Goal: Task Accomplishment & Management: Use online tool/utility

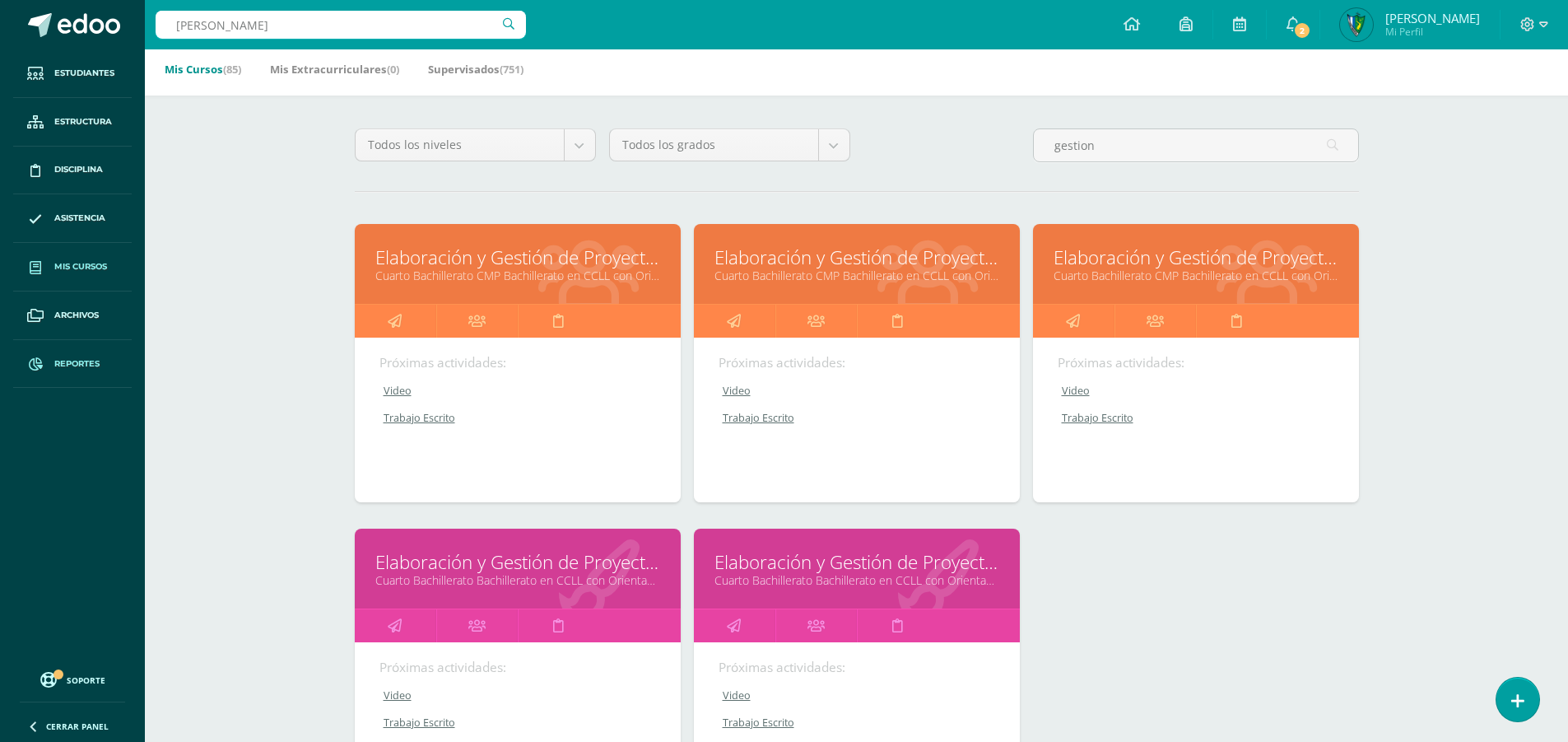
click at [81, 364] on span "Reportes" at bounding box center [77, 364] width 45 height 13
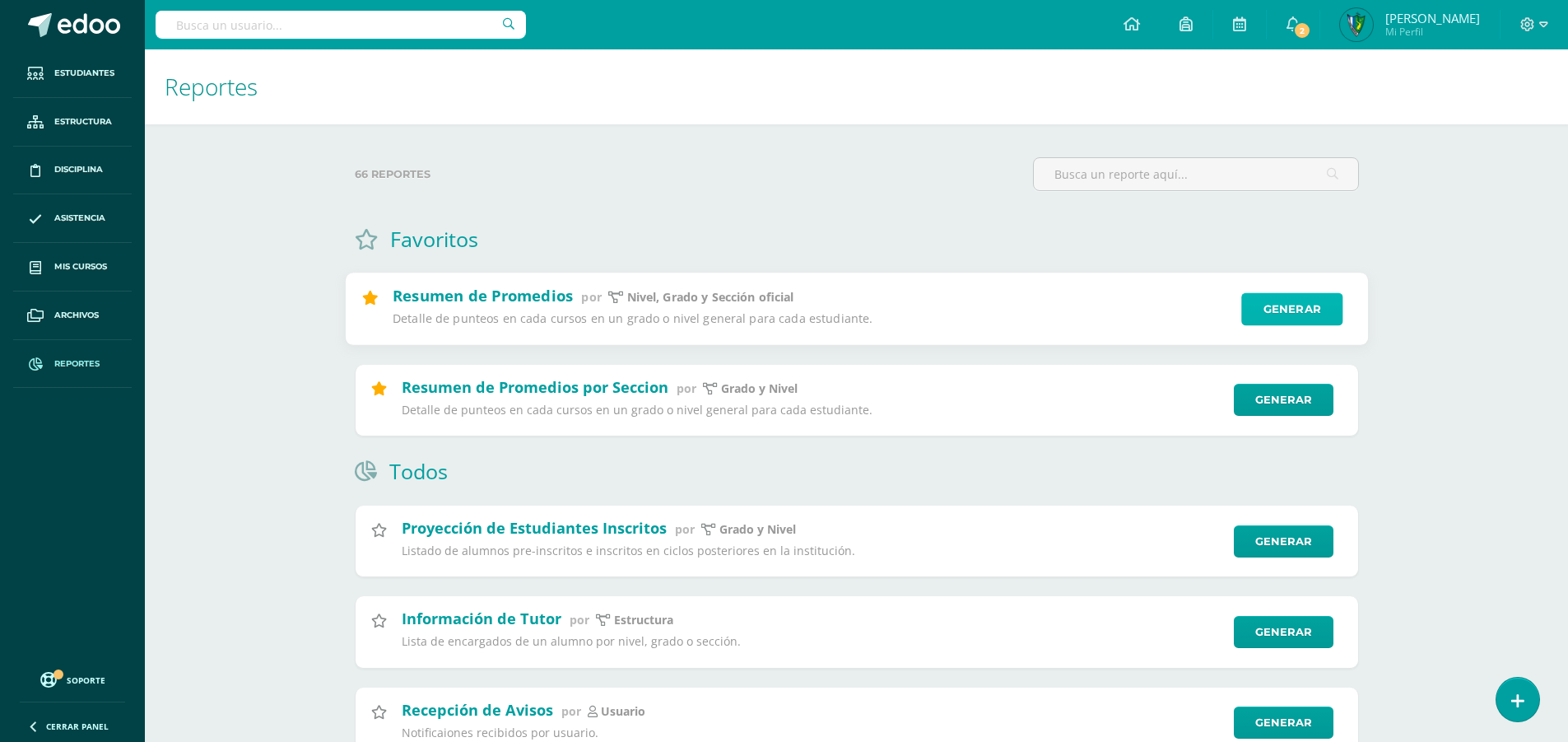
click at [1308, 301] on link "Generar" at bounding box center [1292, 310] width 102 height 33
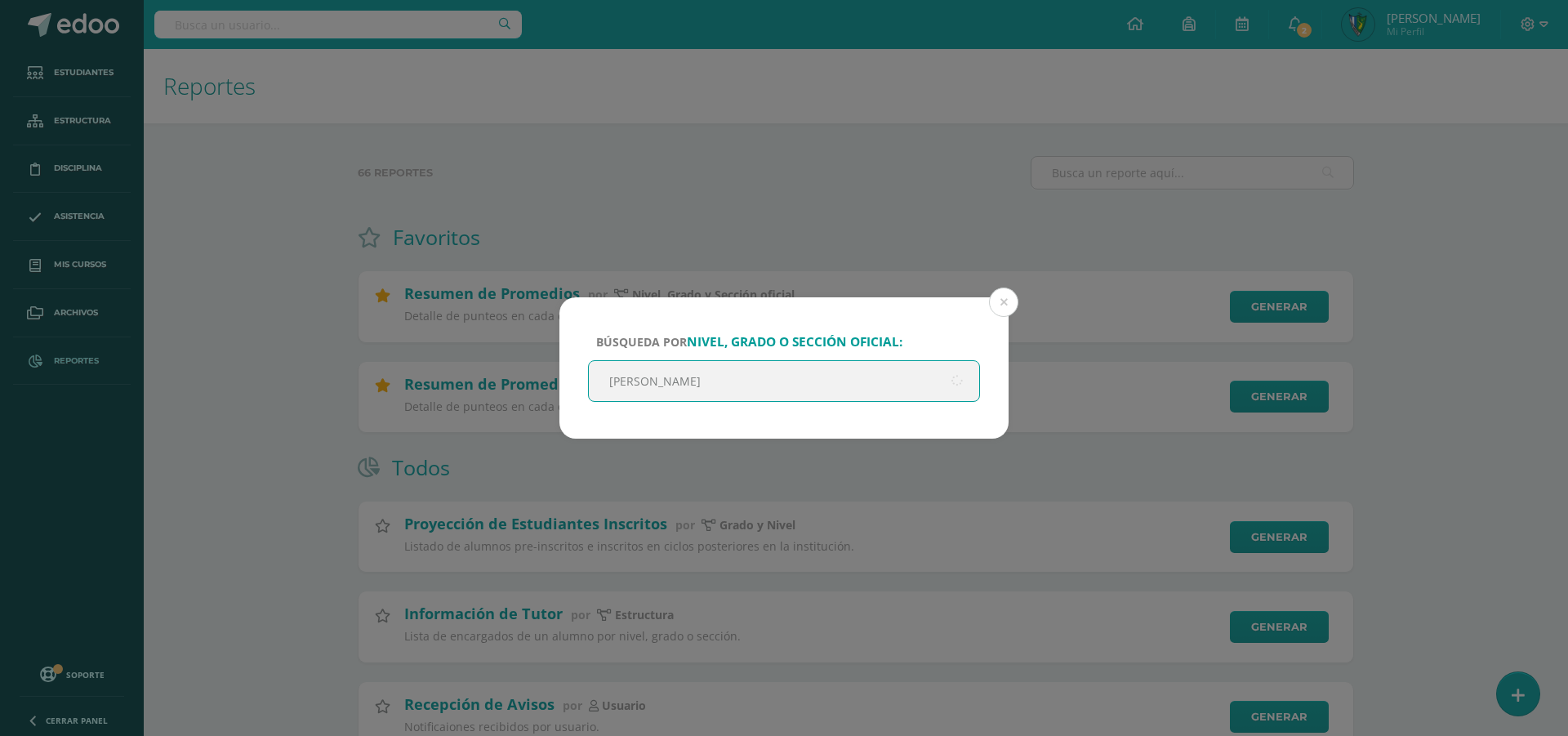
type input "quinto"
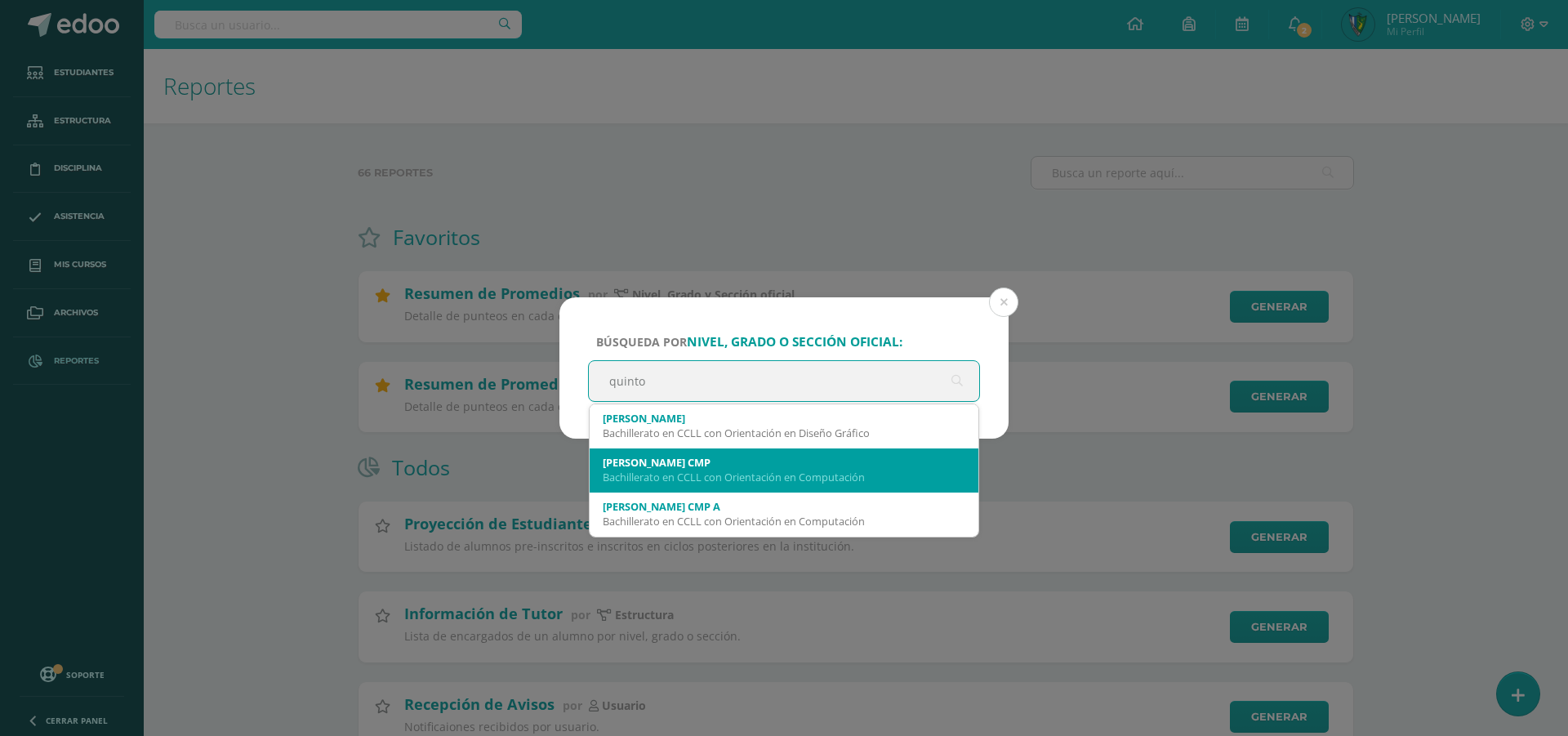
drag, startPoint x: 745, startPoint y: 428, endPoint x: 745, endPoint y: 468, distance: 40.0
click at [745, 468] on span "Quinto Bachillerato Bachillerato en CCLL con Orientación en Diseño Gráfico Quin…" at bounding box center [784, 470] width 389 height 132
click at [745, 468] on div "Quinto Bachillerato CMP" at bounding box center [784, 462] width 363 height 15
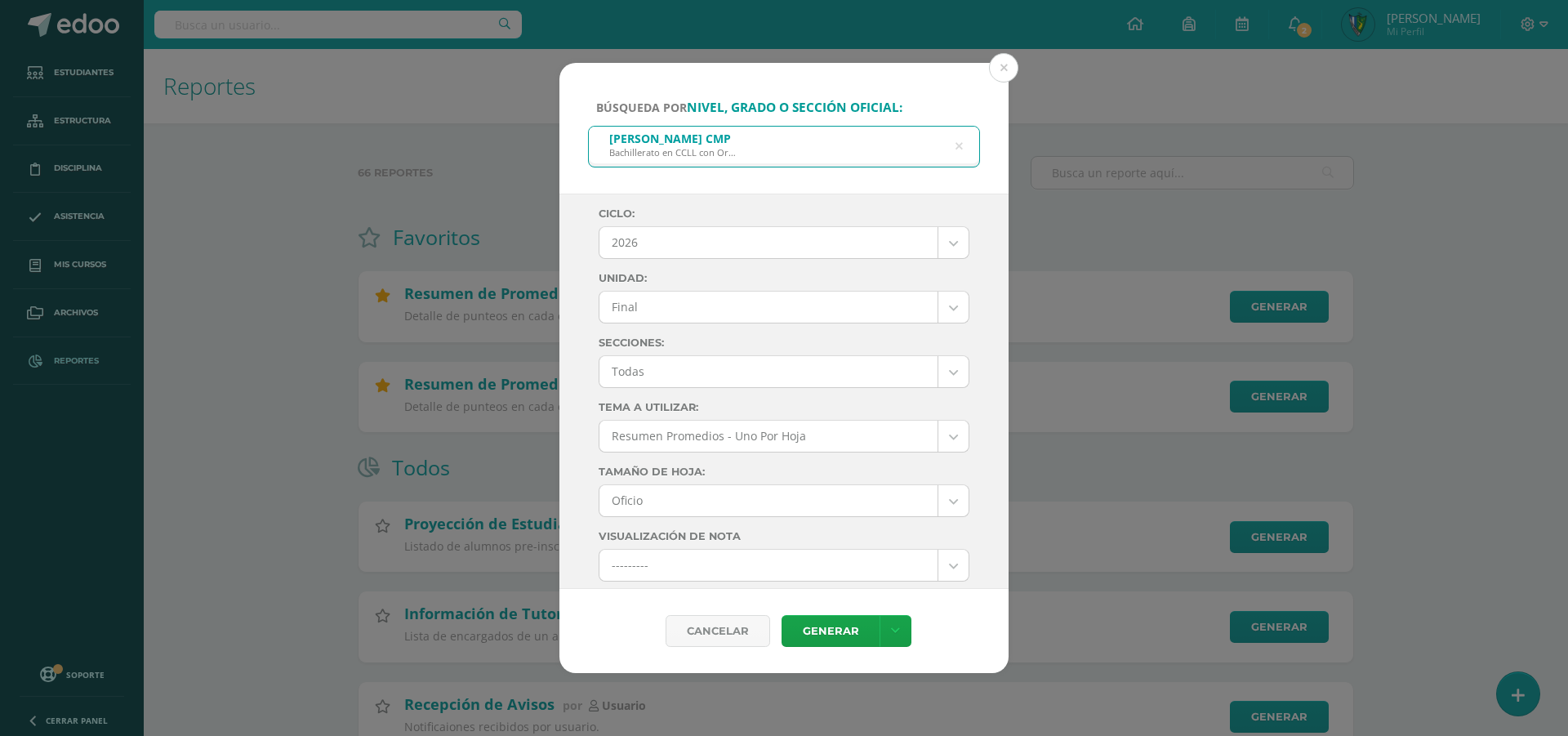
select select "7"
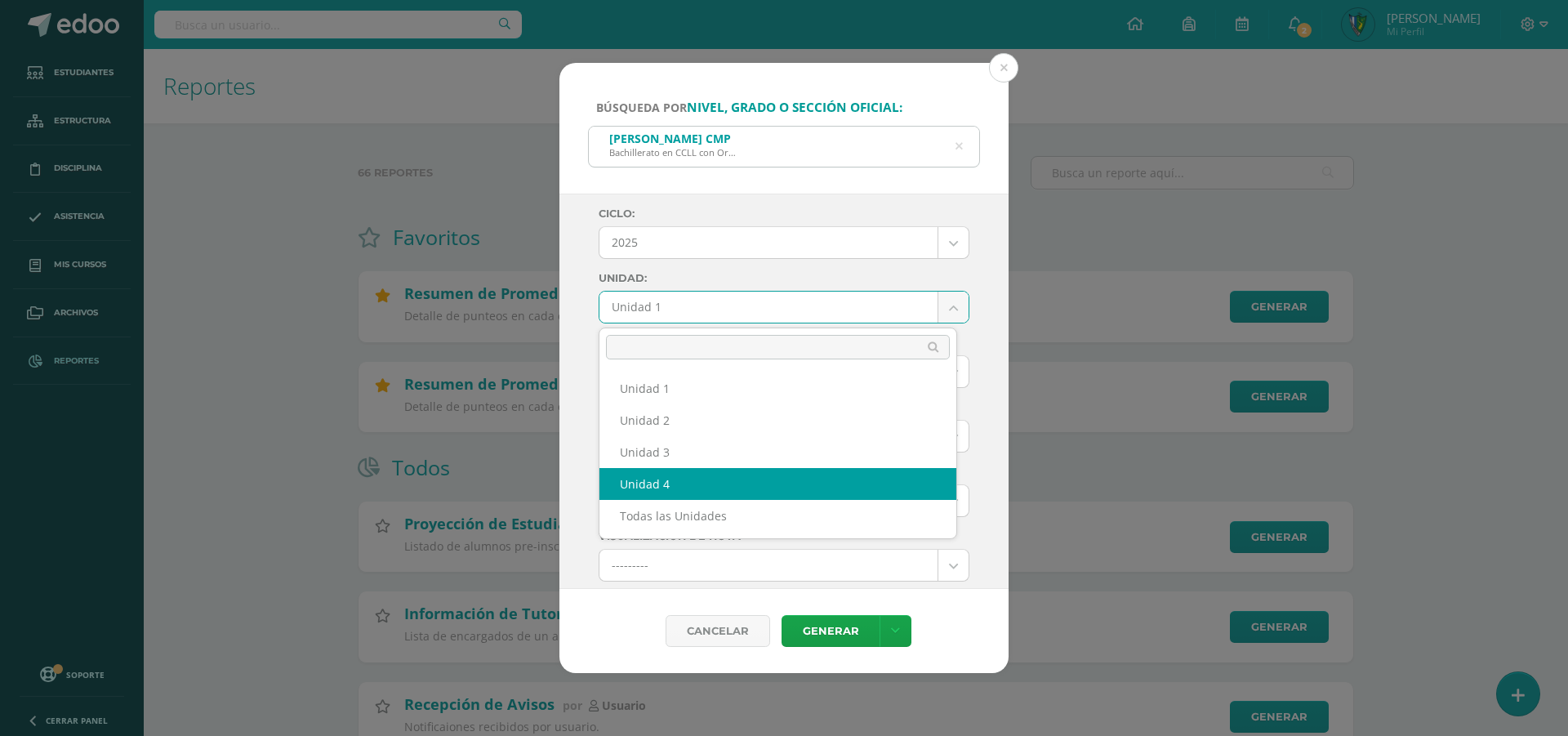
drag, startPoint x: 762, startPoint y: 506, endPoint x: 779, endPoint y: 483, distance: 28.6
select select "Unidad 4"
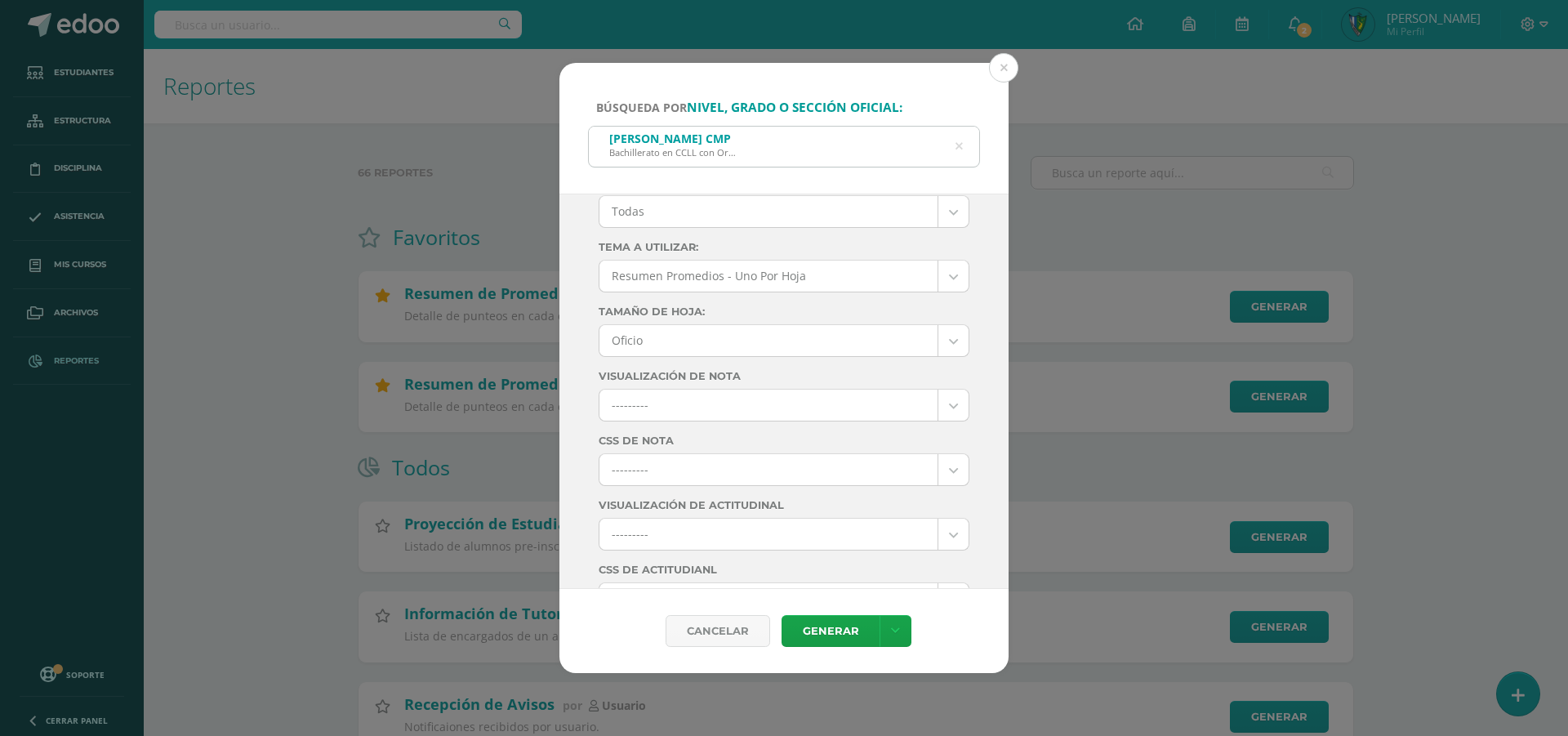
scroll to position [163, 0]
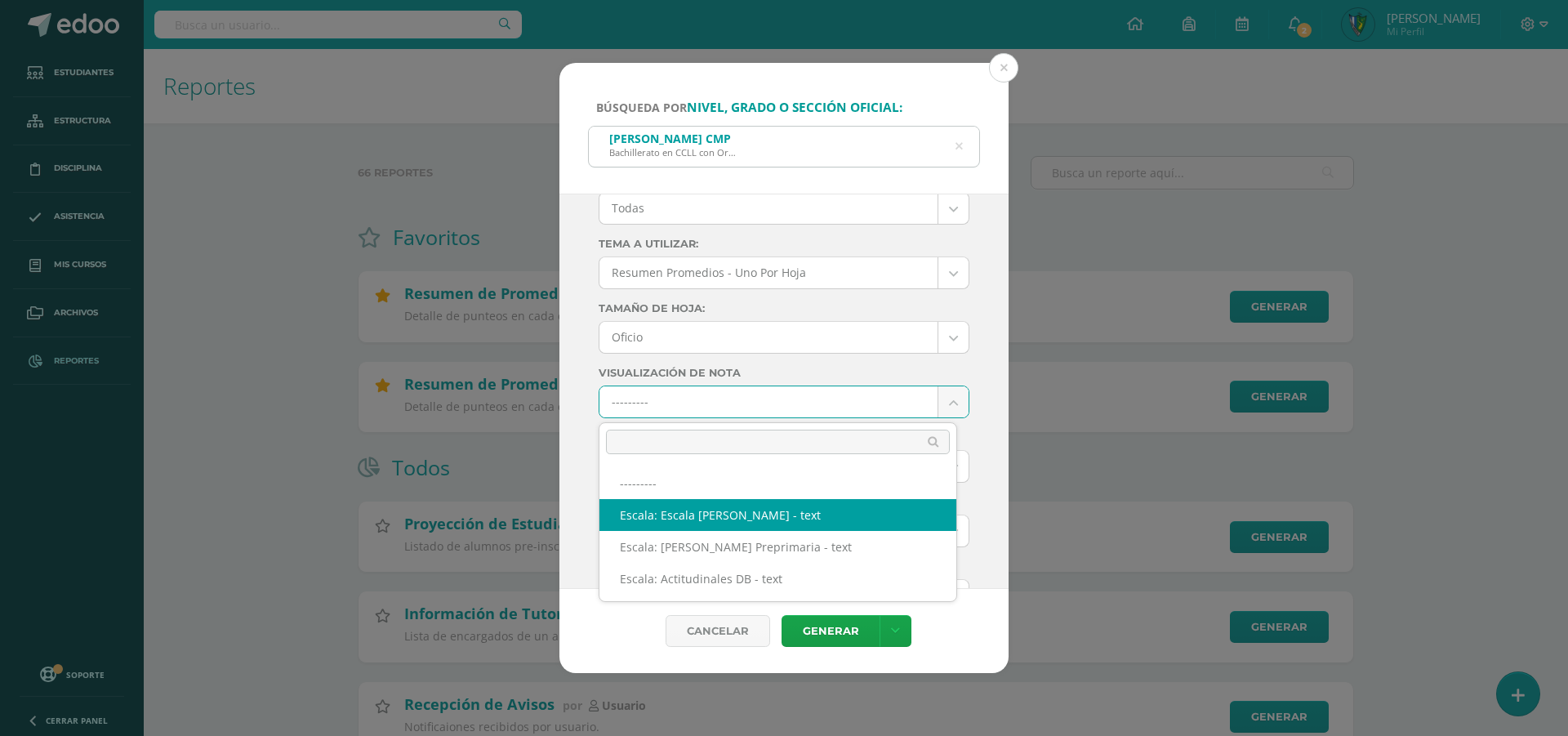
select select "3"
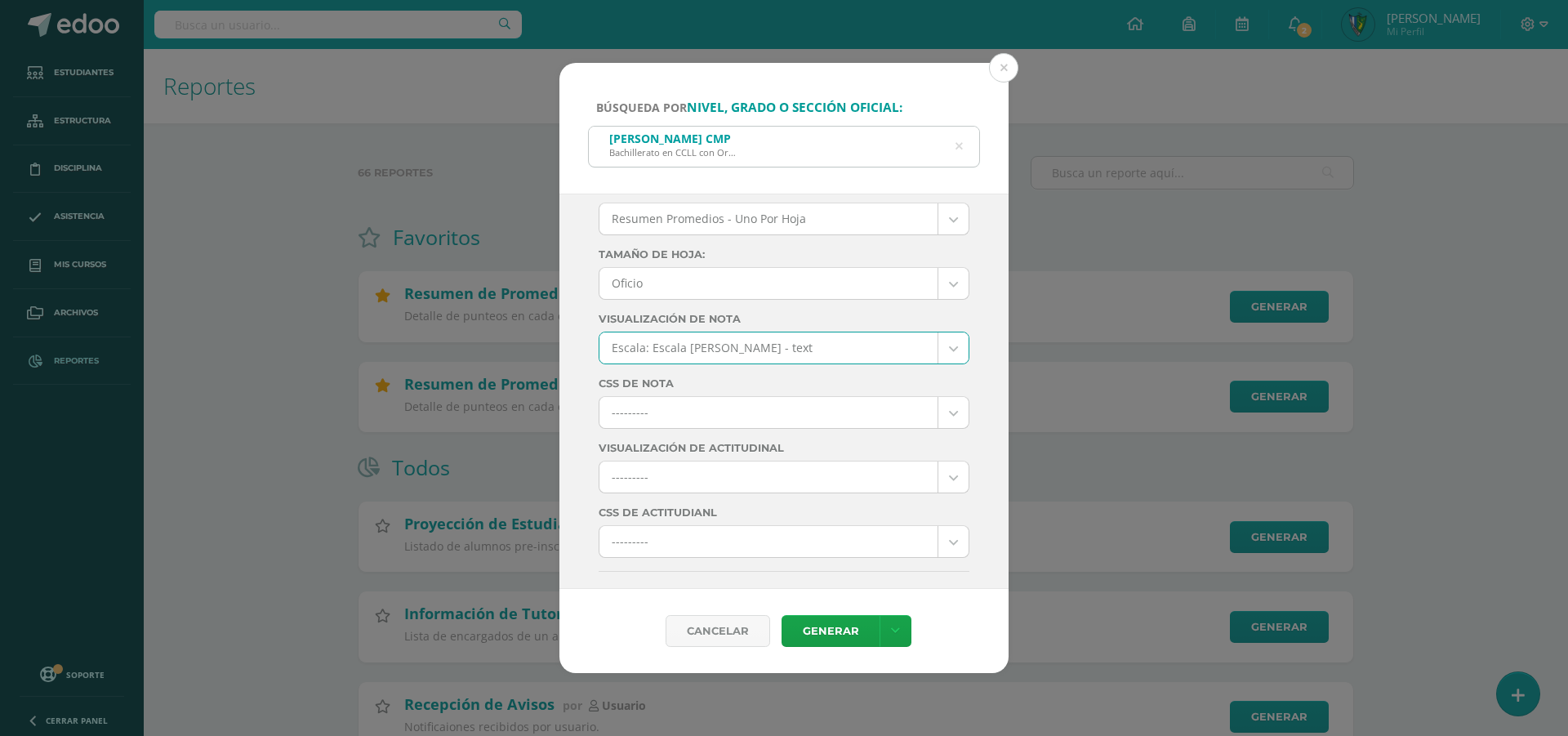
scroll to position [245, 0]
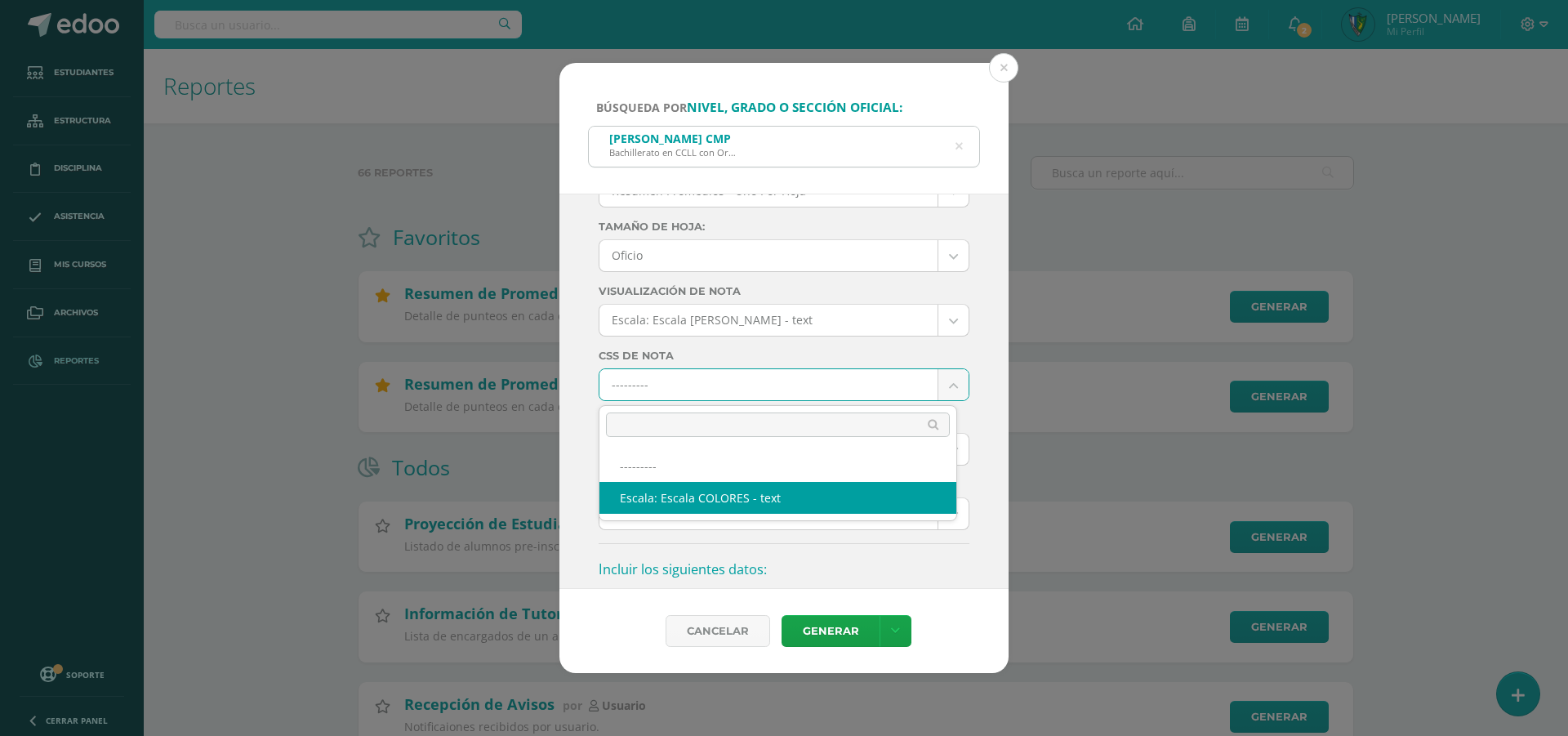
select select "10"
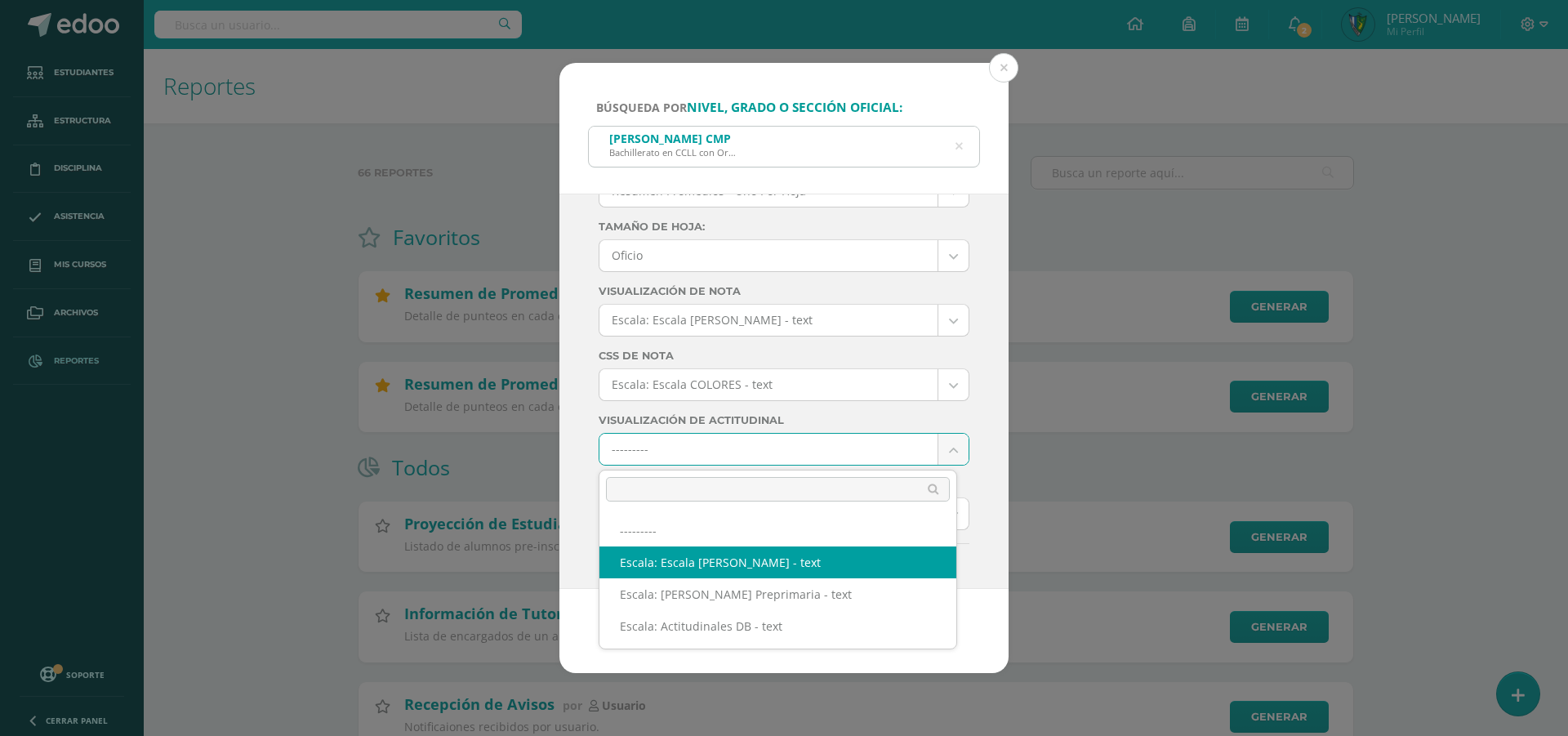
select select "3"
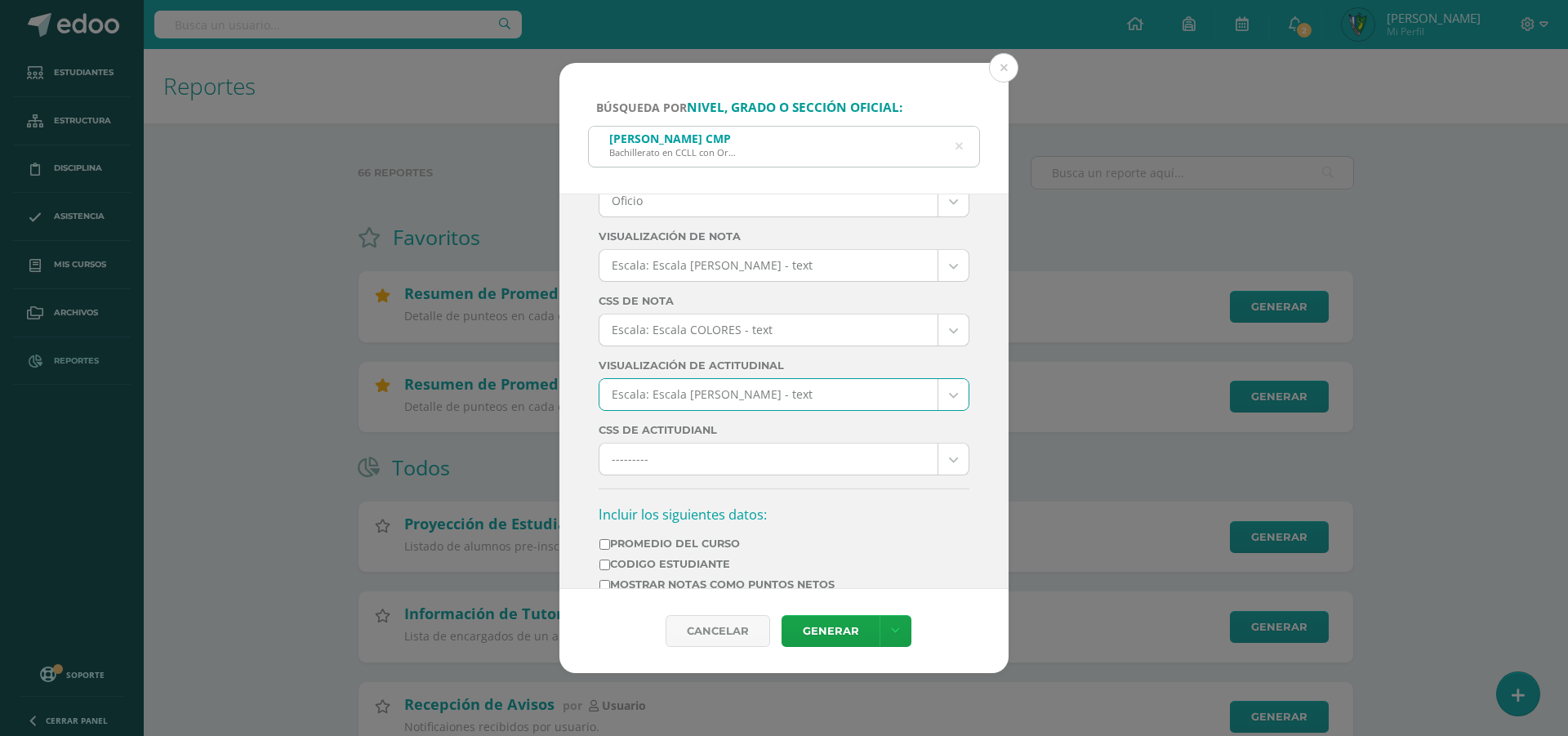
scroll to position [327, 0]
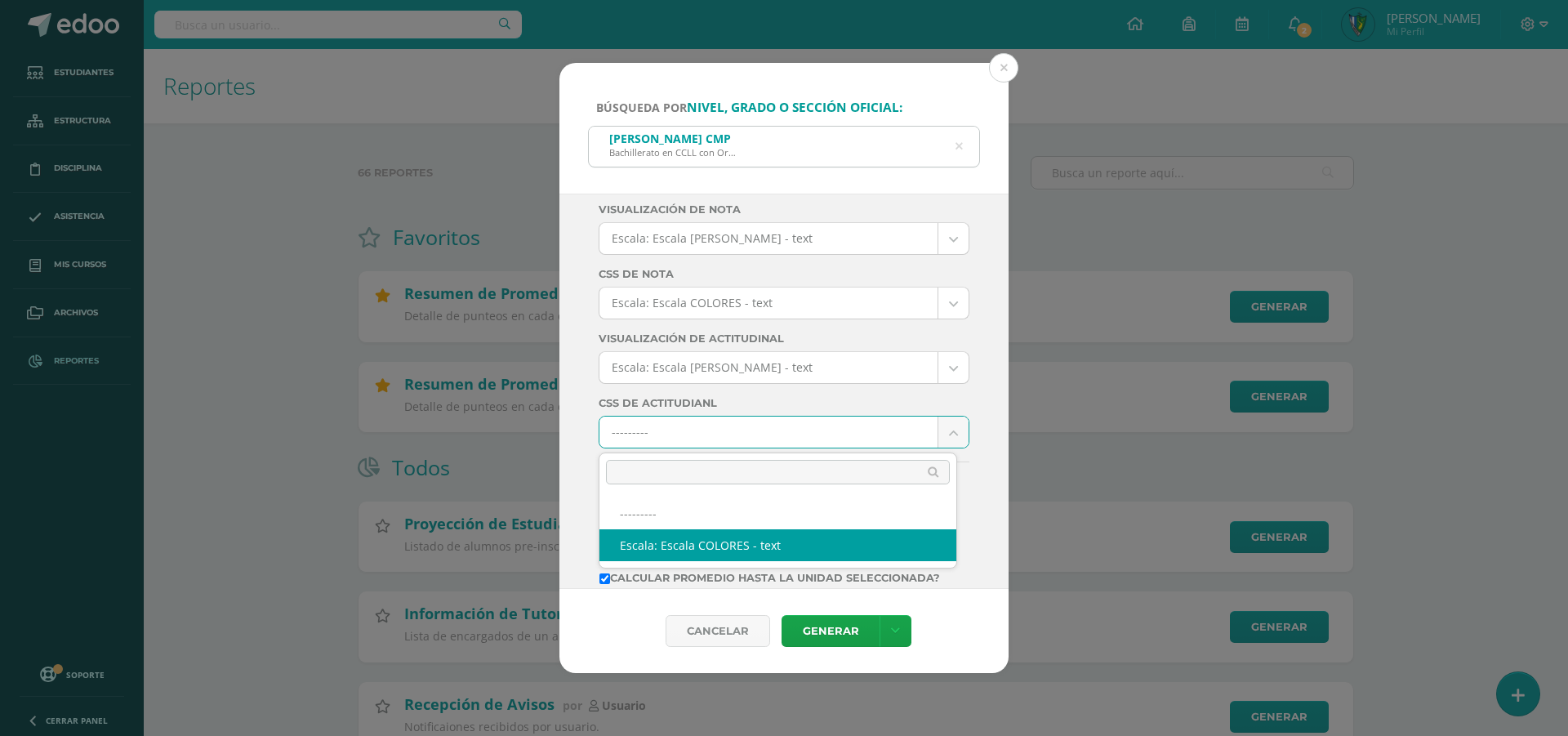
select select "10"
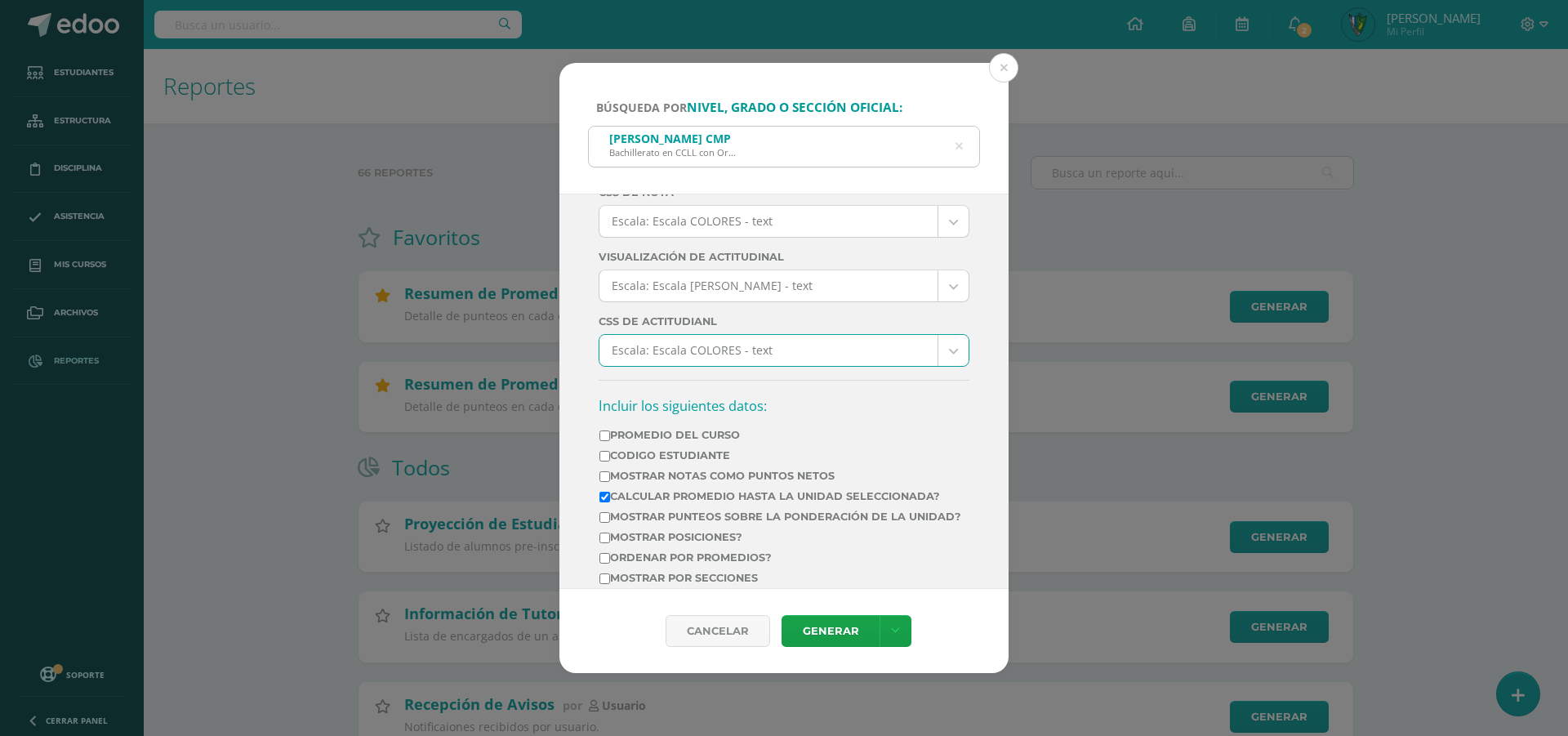
scroll to position [490, 0]
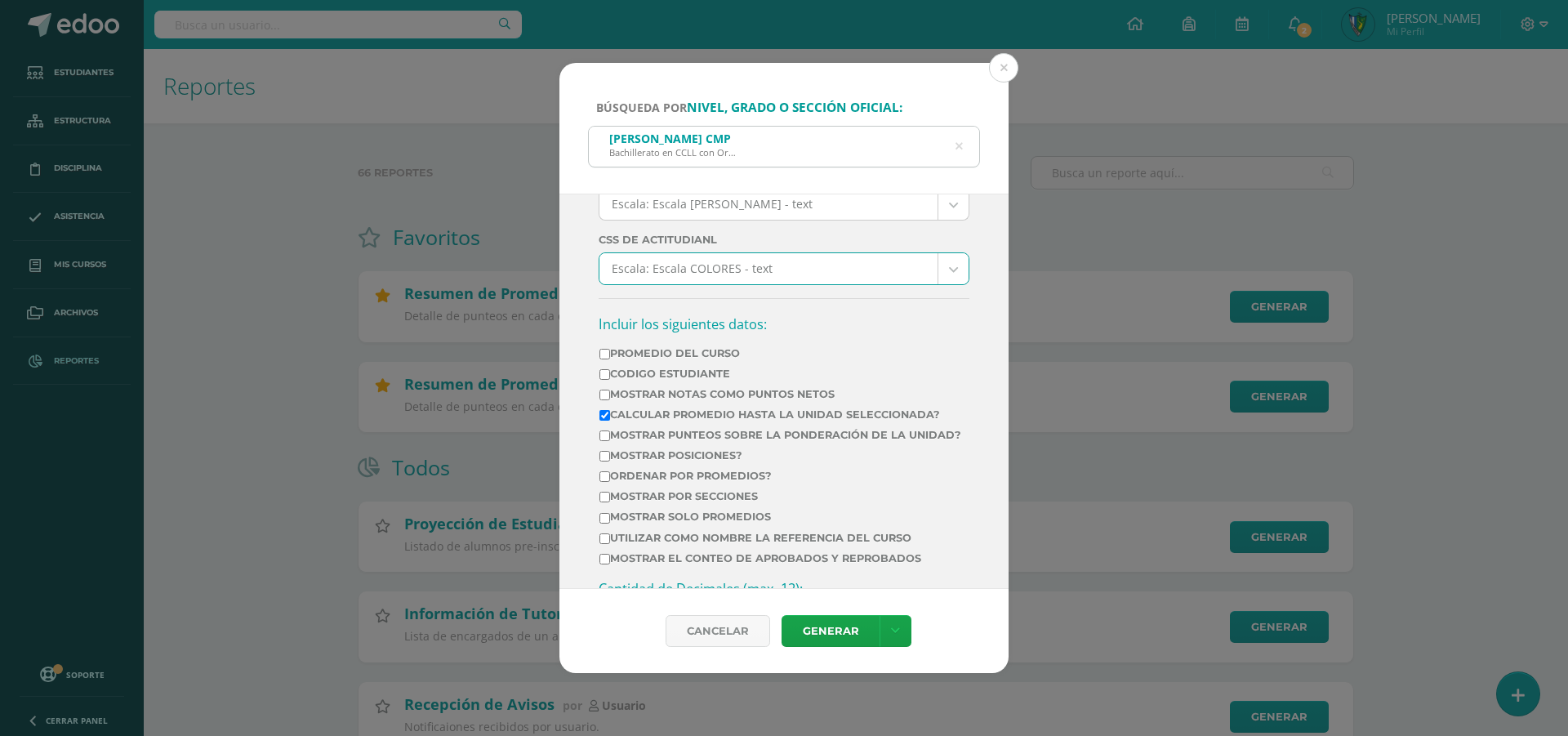
click at [603, 482] on input "Ordenar por promedios?" at bounding box center [604, 476] width 11 height 11
checkbox input "true"
click at [599, 502] on input "Mostrar por secciones" at bounding box center [604, 496] width 11 height 11
checkbox input "true"
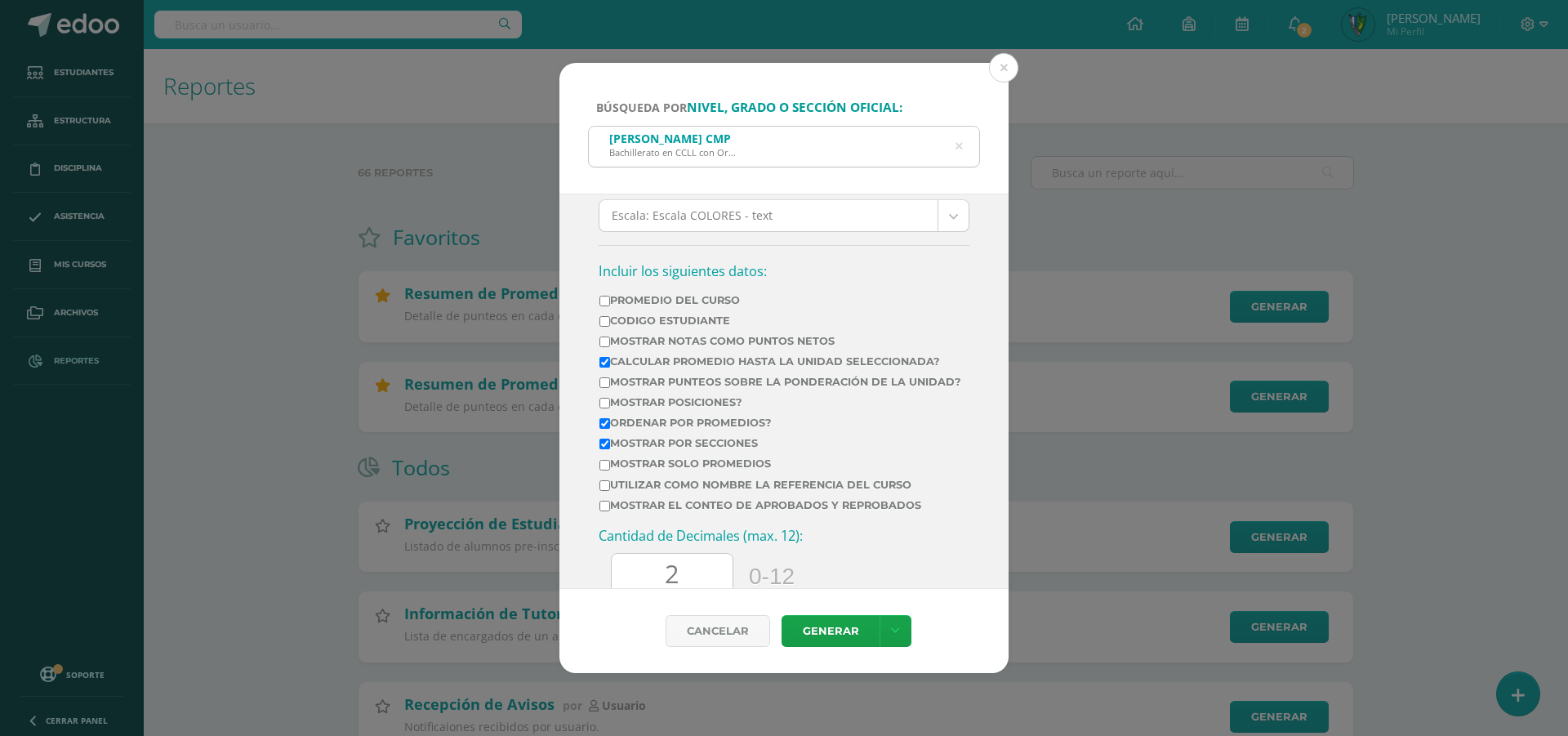
scroll to position [572, 0]
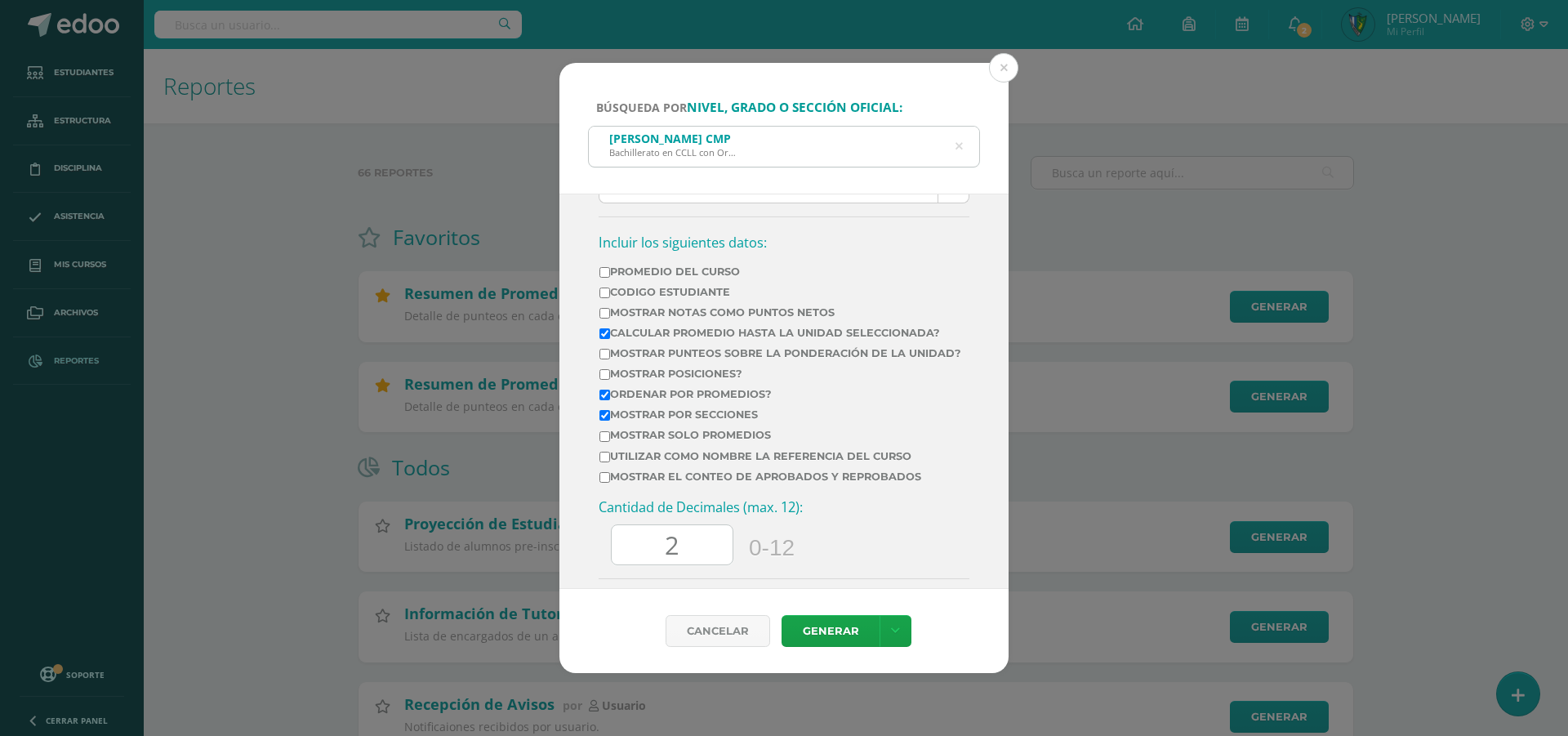
click at [606, 442] on input "Mostrar solo promedios" at bounding box center [604, 436] width 11 height 11
checkbox input "true"
click at [608, 380] on input "Mostrar posiciones?" at bounding box center [604, 374] width 11 height 11
checkbox input "true"
click at [717, 552] on input "2" at bounding box center [672, 545] width 121 height 40
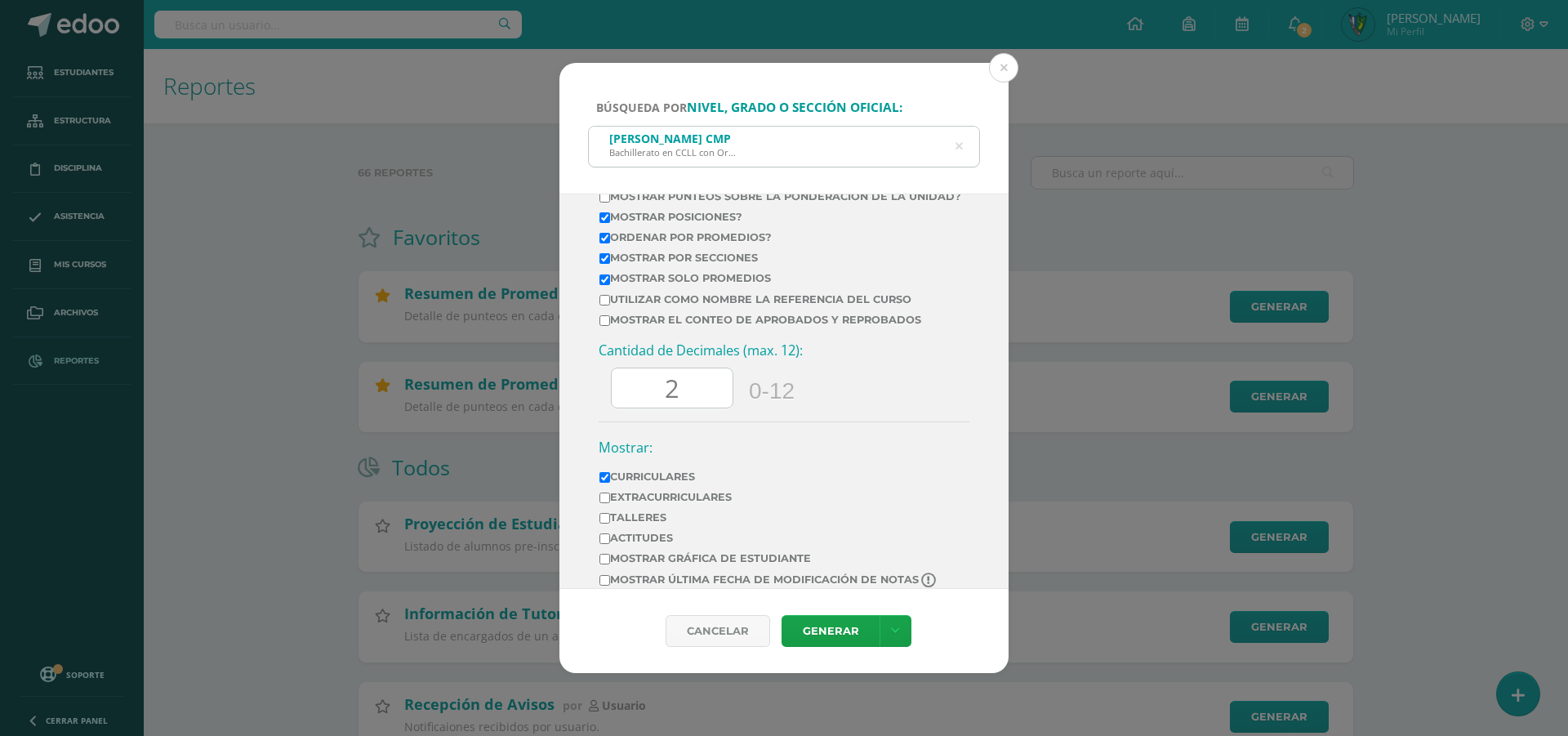
scroll to position [761, 0]
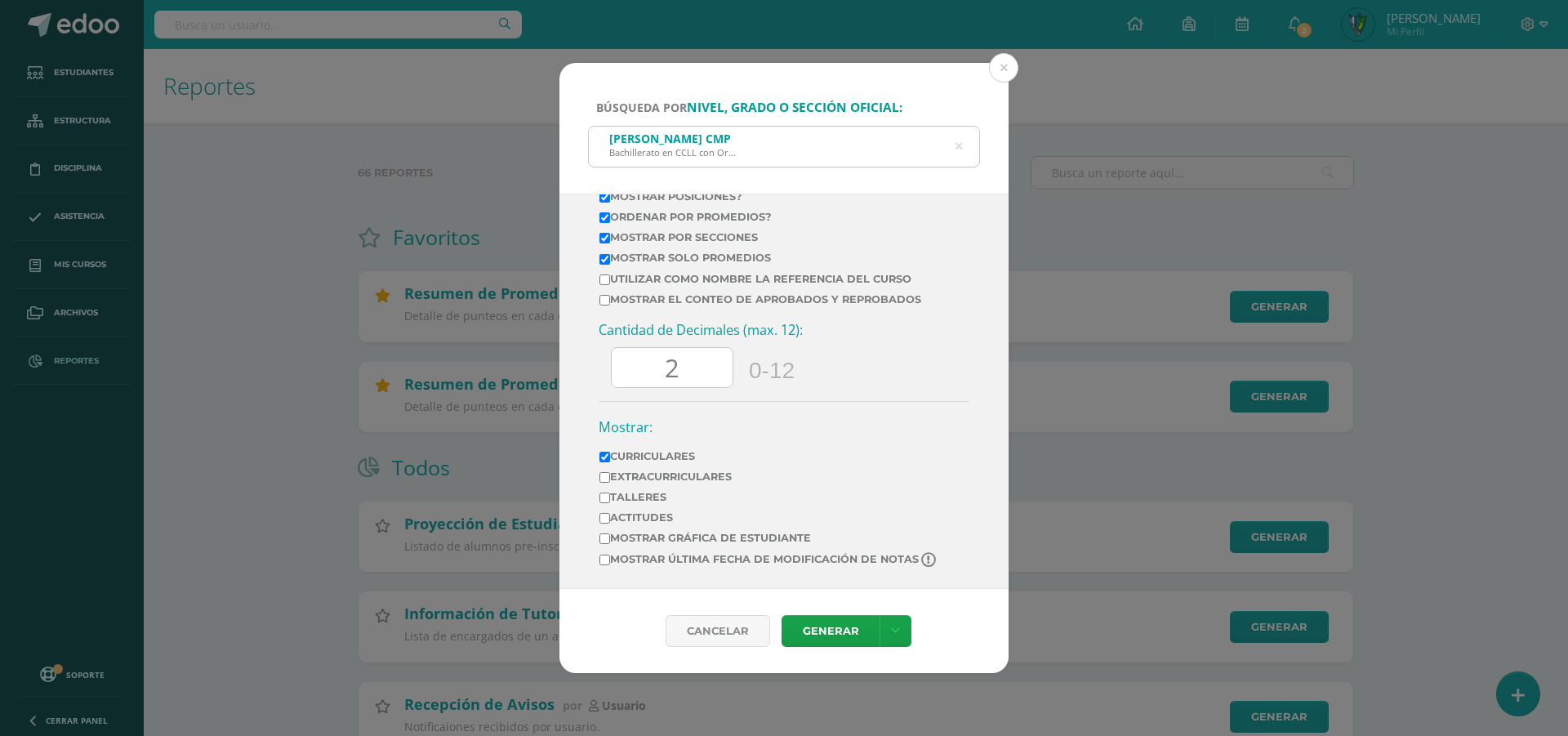
click at [665, 477] on label "Extracurriculares" at bounding box center [769, 476] width 339 height 13
click at [610, 477] on input "Extracurriculares" at bounding box center [604, 477] width 11 height 11
checkbox input "true"
click at [884, 635] on link at bounding box center [895, 630] width 32 height 32
click at [900, 532] on link "Descargar como PDF" at bounding box center [894, 529] width 127 height 39
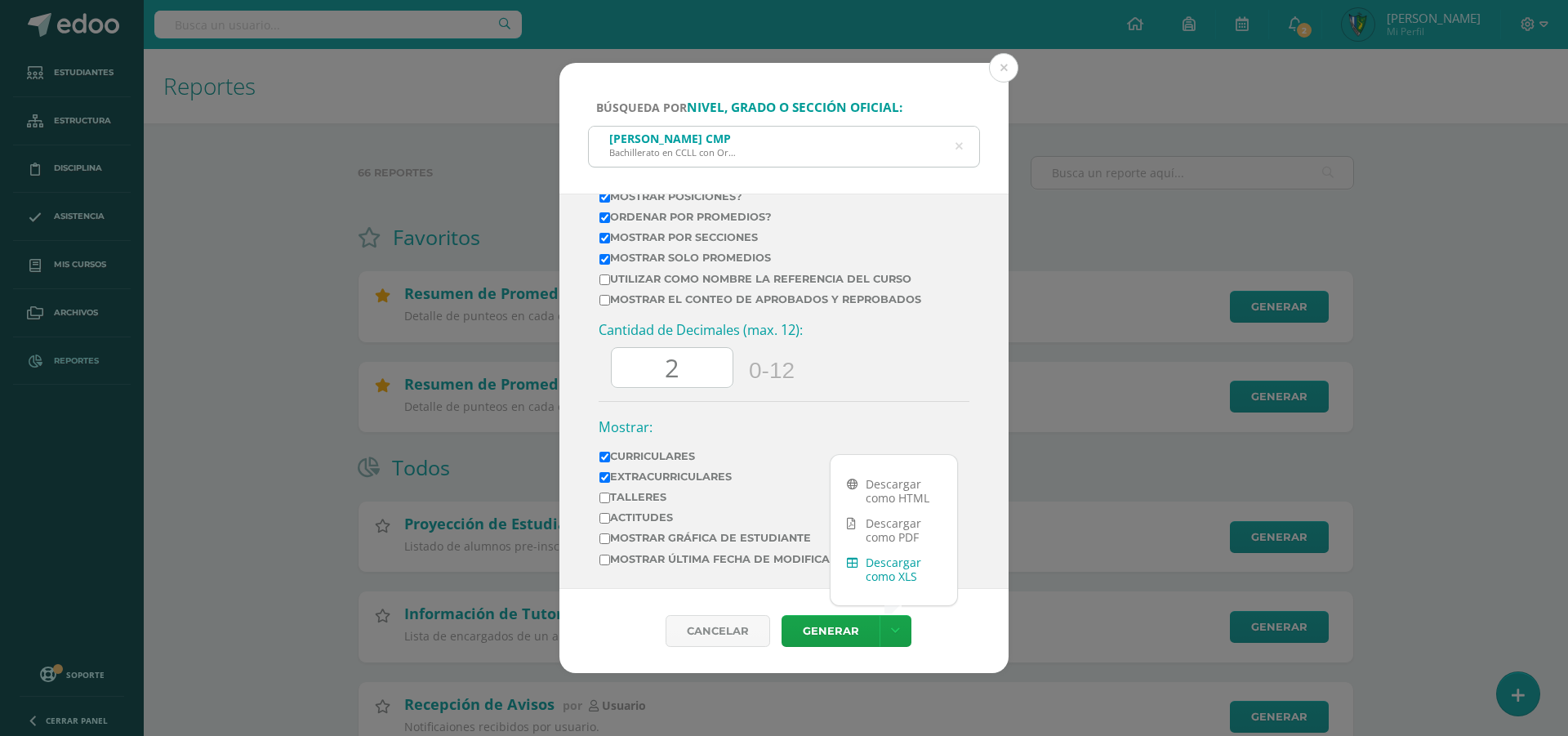
click at [896, 566] on link "Descargar como XLS" at bounding box center [894, 569] width 127 height 39
click at [1008, 69] on button at bounding box center [1004, 68] width 29 height 29
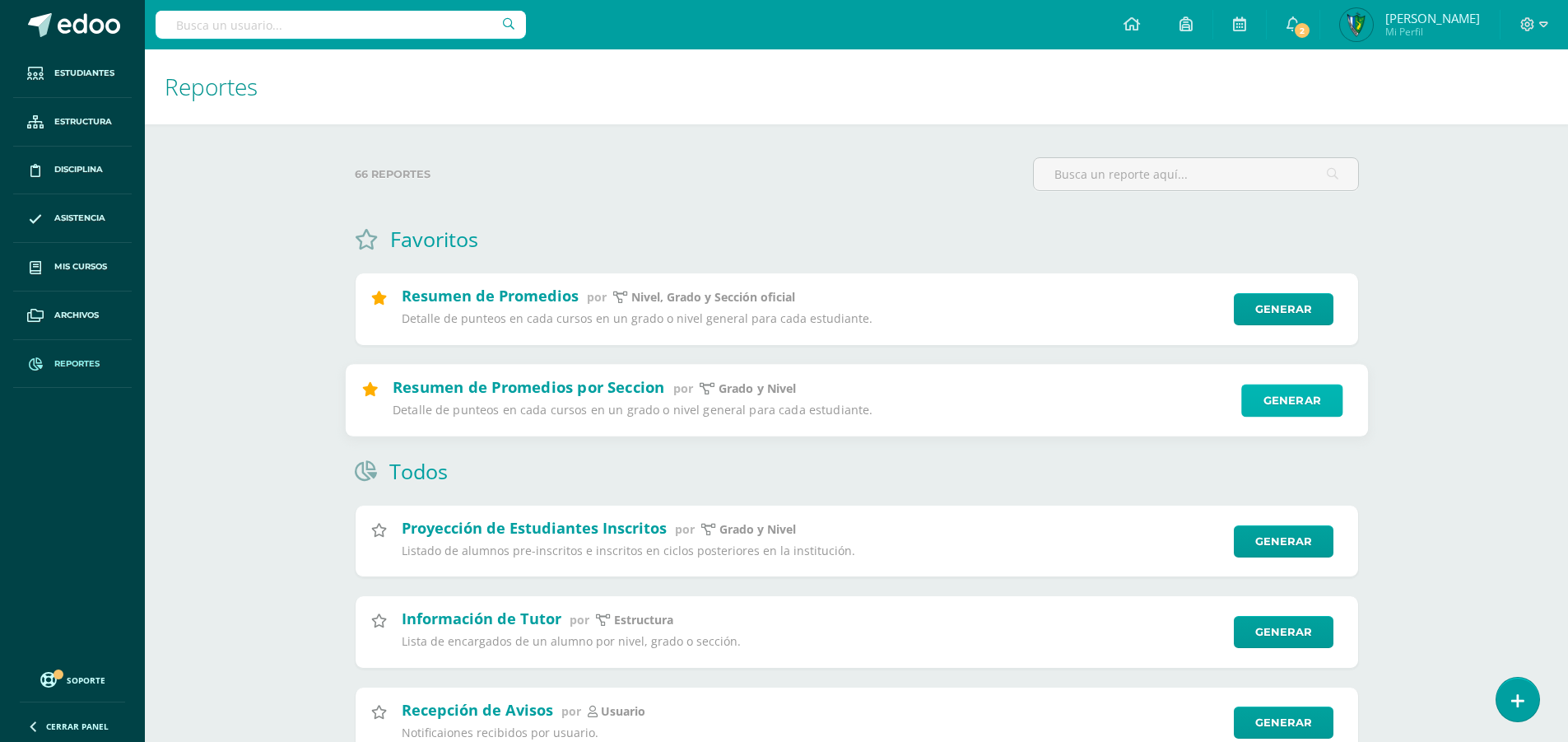
click at [1328, 412] on link "Generar" at bounding box center [1292, 400] width 102 height 33
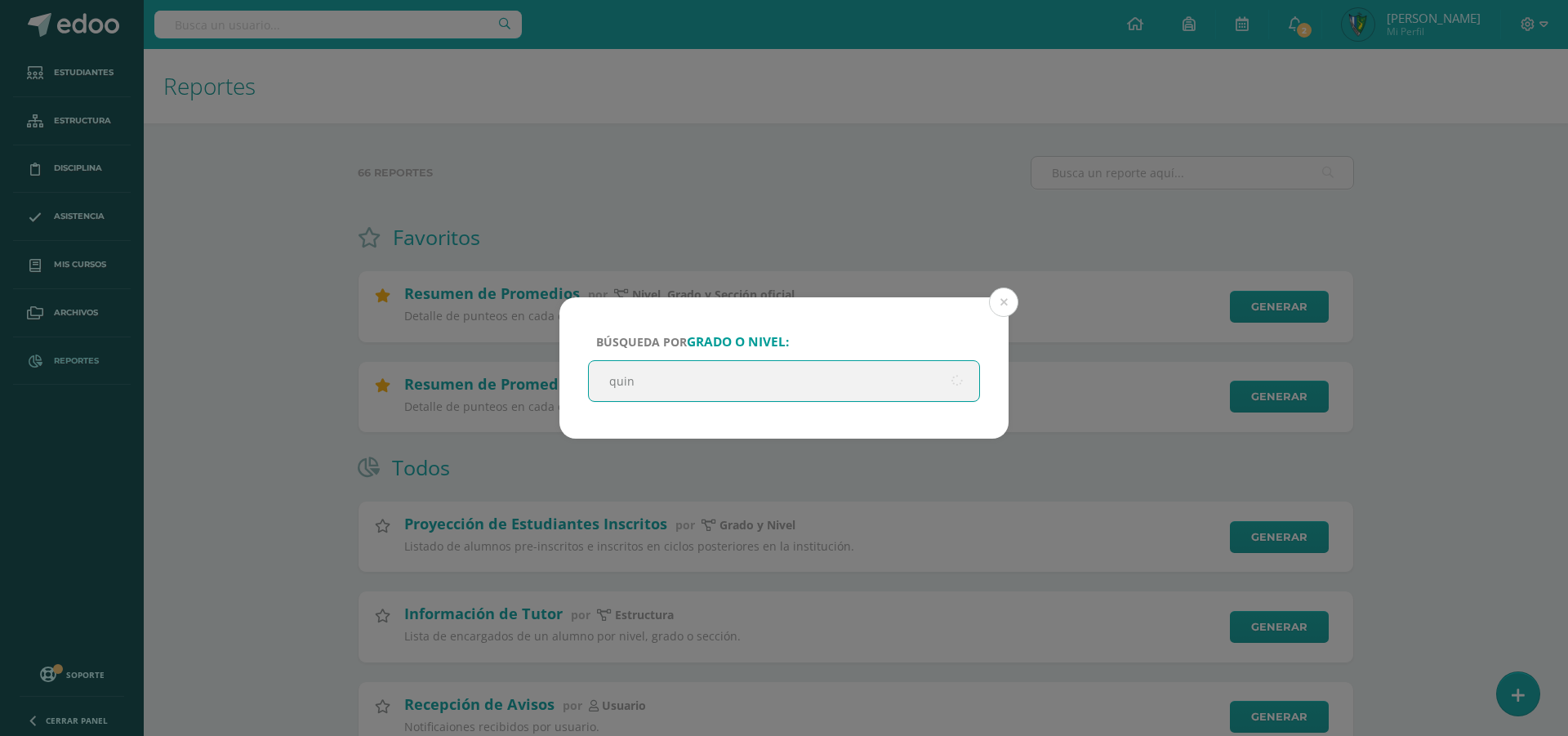
type input "quint"
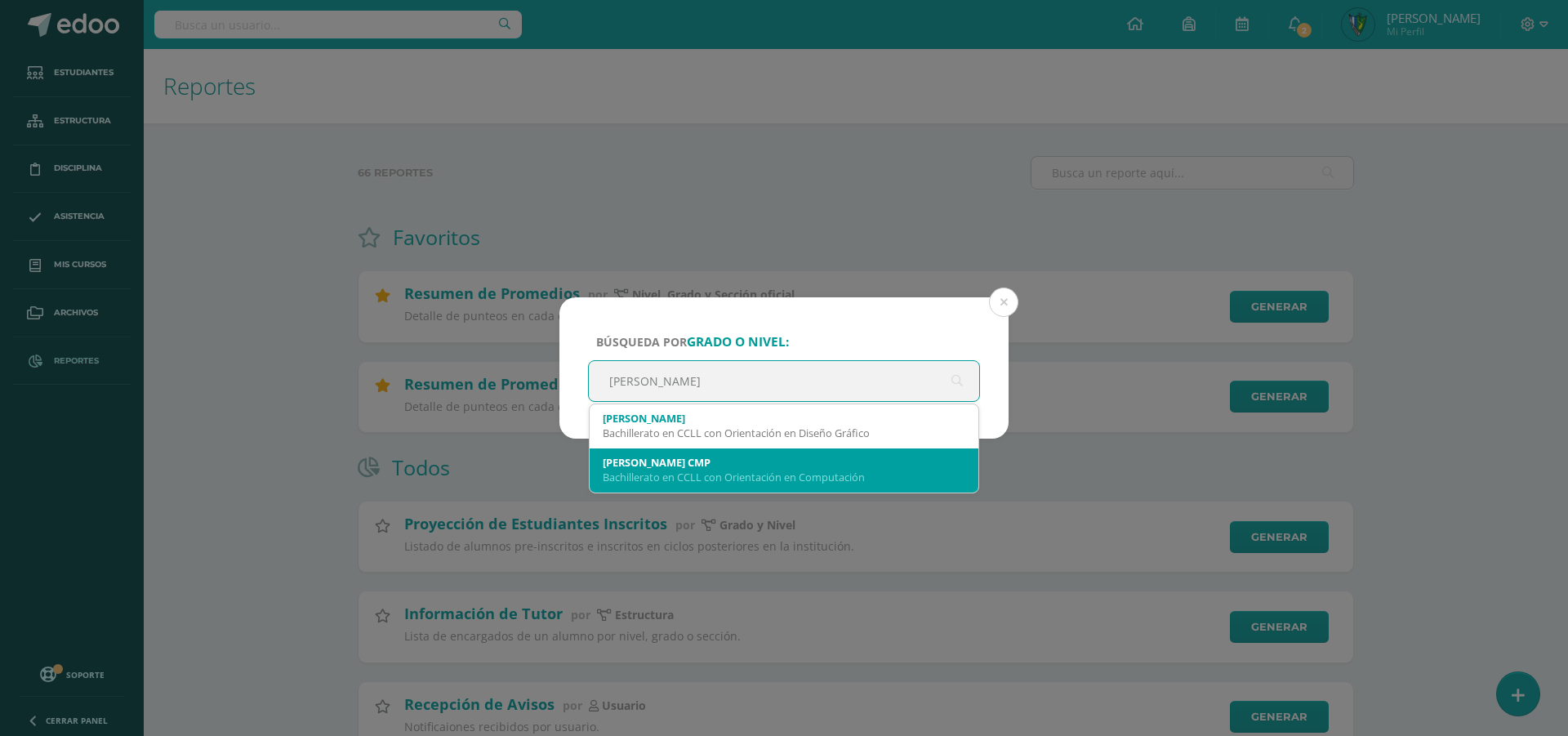
drag, startPoint x: 913, startPoint y: 433, endPoint x: 909, endPoint y: 448, distance: 15.5
click at [909, 448] on span "Quinto Bachillerato Bachillerato en CCLL con Orientación en Diseño Gráfico Quin…" at bounding box center [784, 448] width 389 height 88
click at [901, 458] on div "Quinto Bachillerato CMP" at bounding box center [784, 462] width 363 height 15
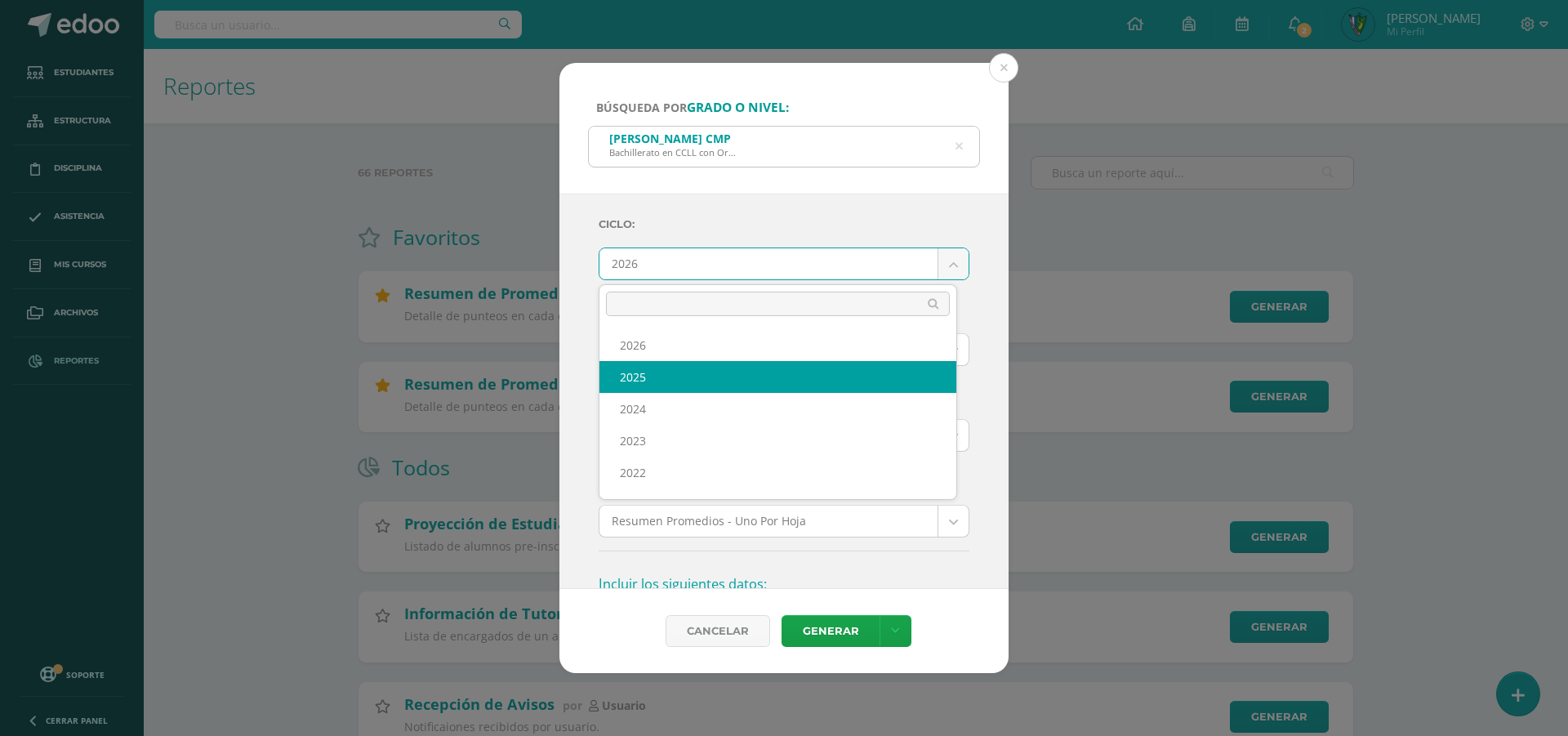
select select "7"
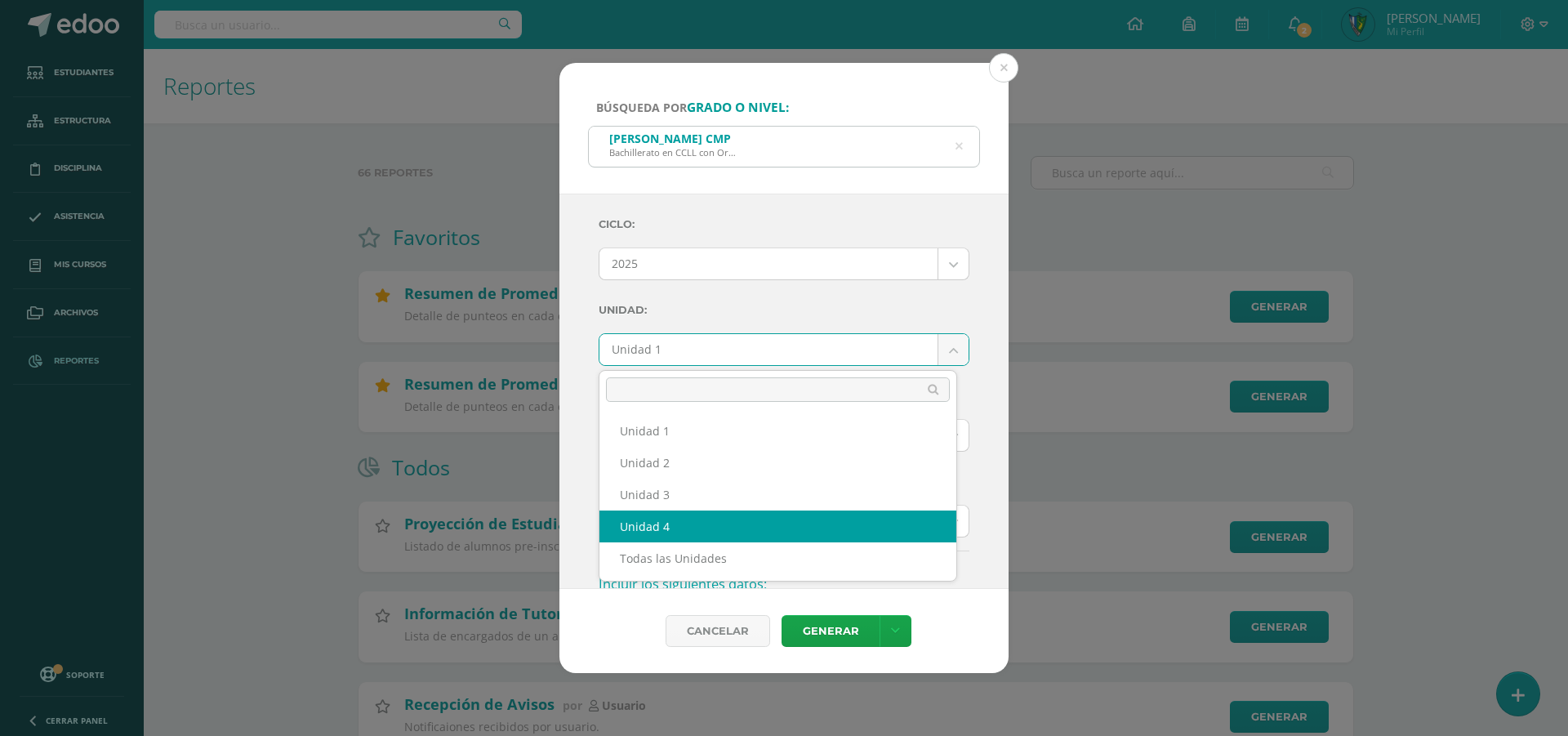
select select "Unidad 4"
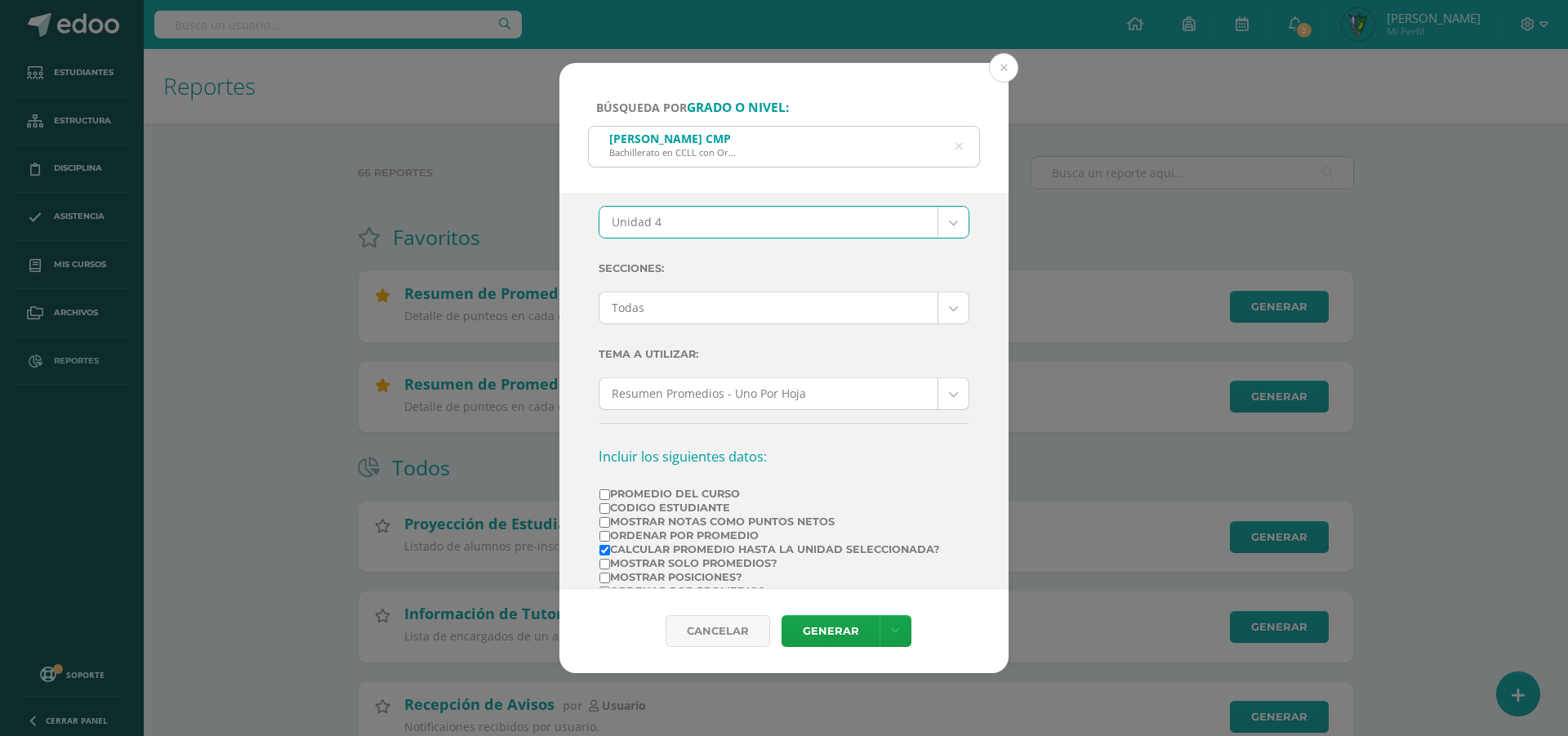
scroll to position [163, 0]
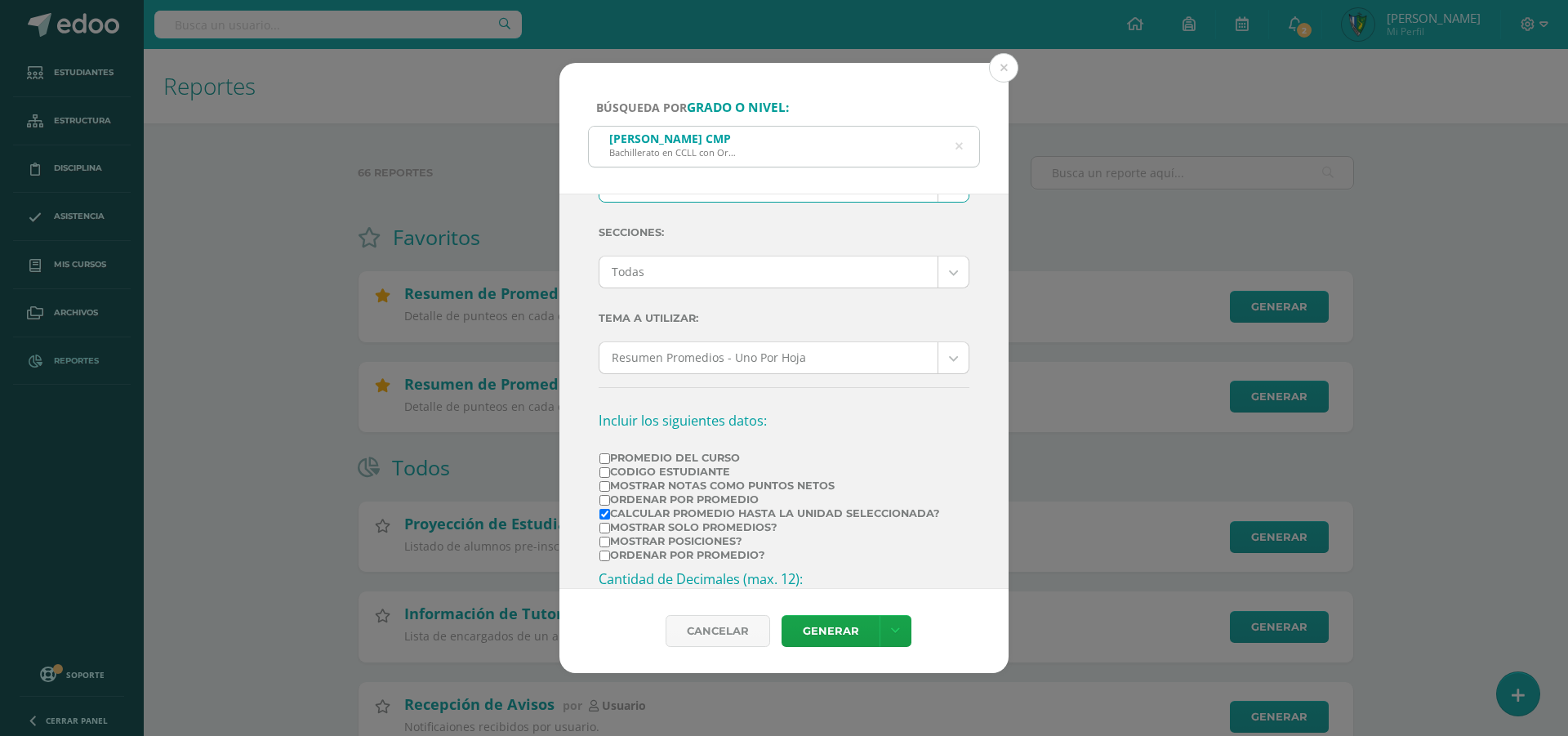
click at [944, 249] on div "Ciclo: 2025 2026 2025 2024 2023 2022 2021 Unidad: Unidad 4 Unidad 1 Unidad 2 Un…" at bounding box center [784, 425] width 370 height 763
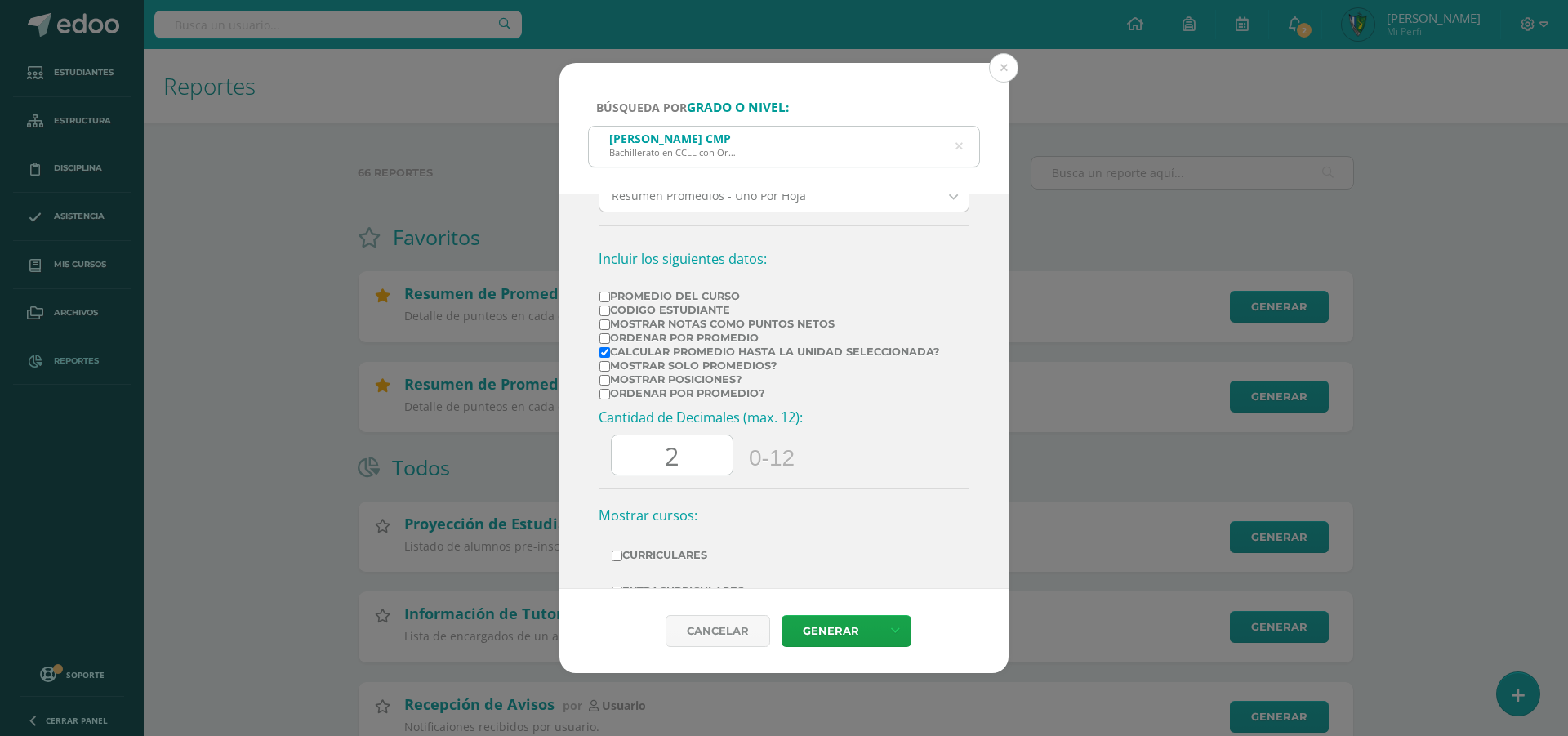
scroll to position [327, 0]
click at [607, 293] on input "Promedio del Curso" at bounding box center [604, 295] width 11 height 11
checkbox input "true"
click at [601, 374] on input "Mostrar posiciones?" at bounding box center [604, 378] width 11 height 11
checkbox input "true"
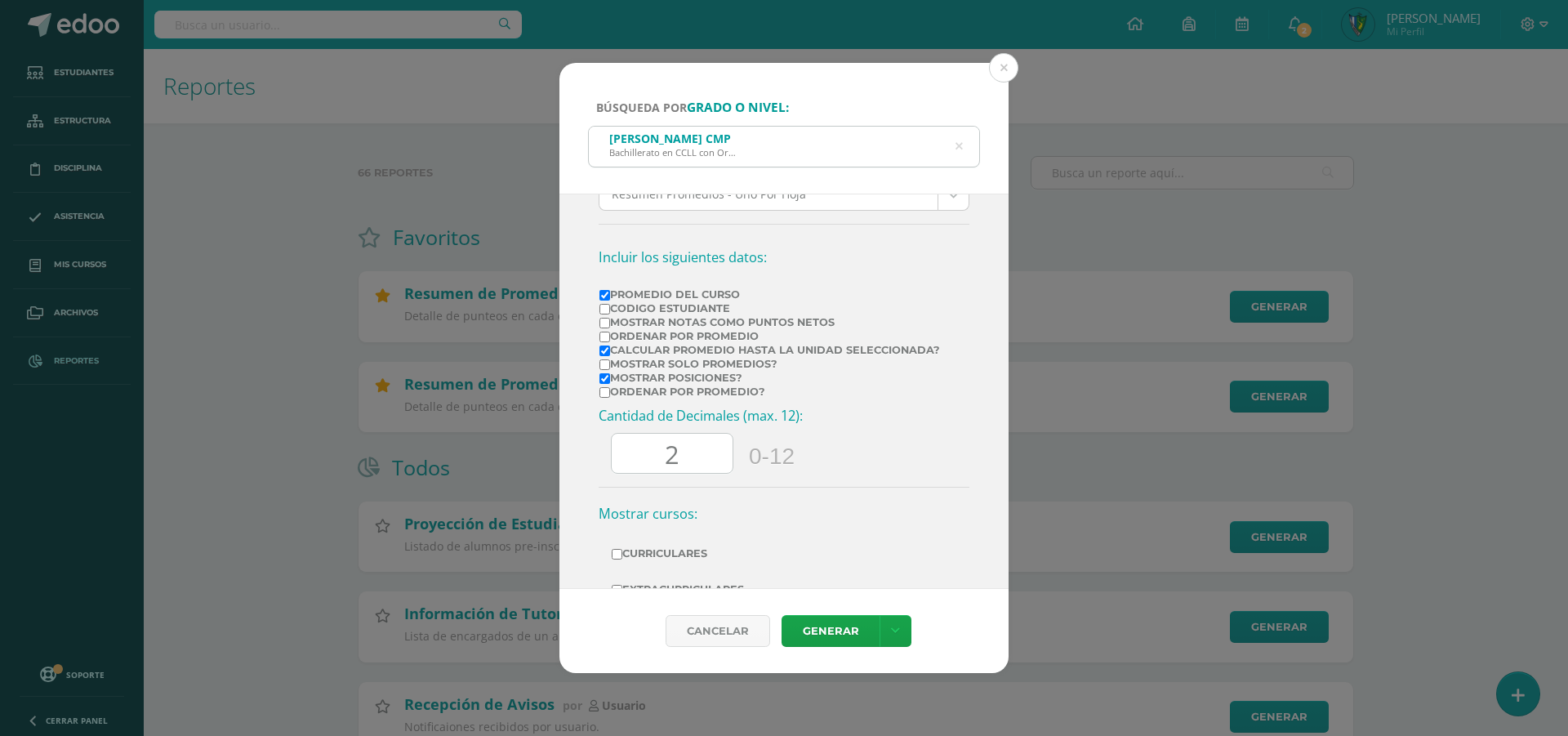
click at [602, 388] on input "Ordenar por promedio?" at bounding box center [604, 392] width 11 height 11
checkbox input "true"
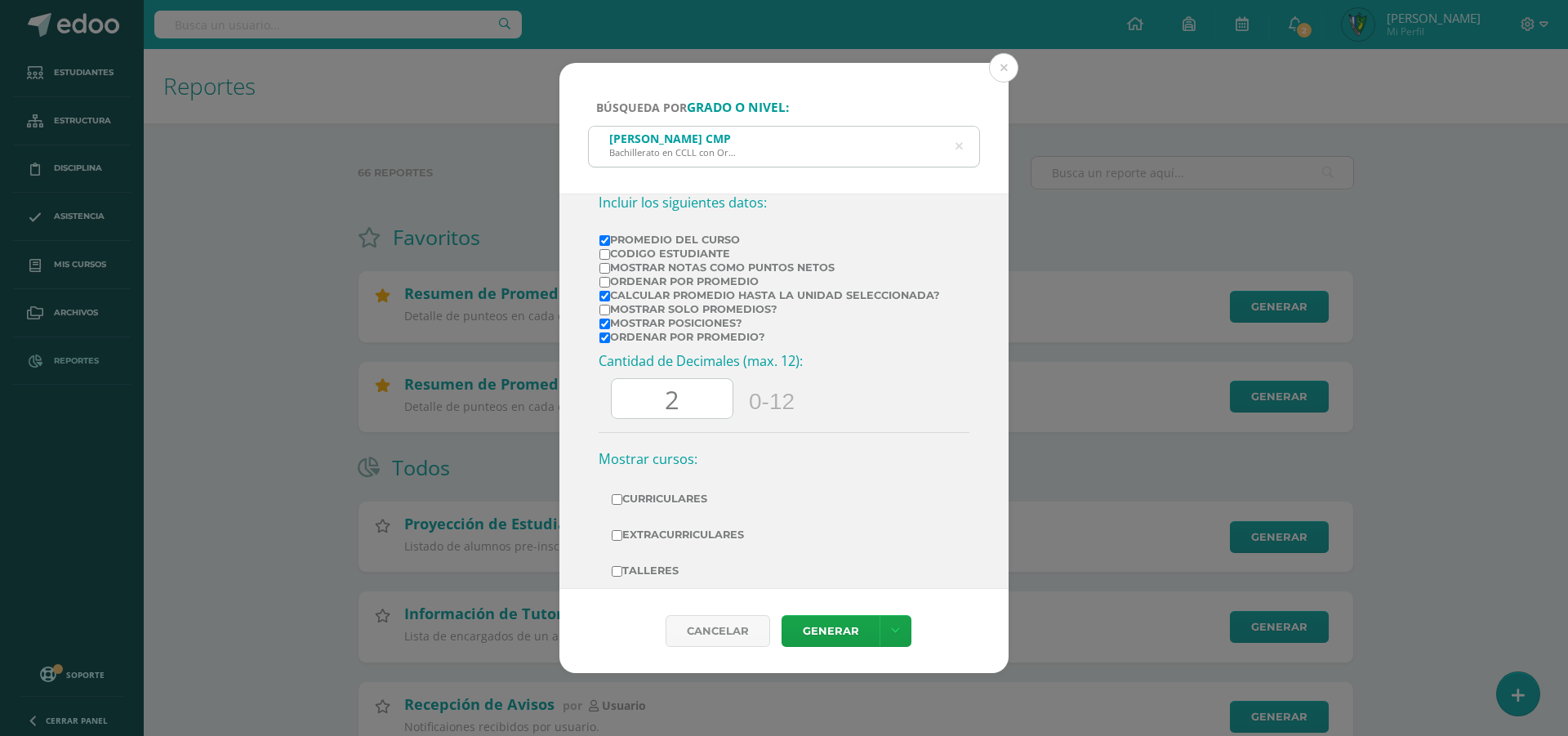
scroll to position [407, 0]
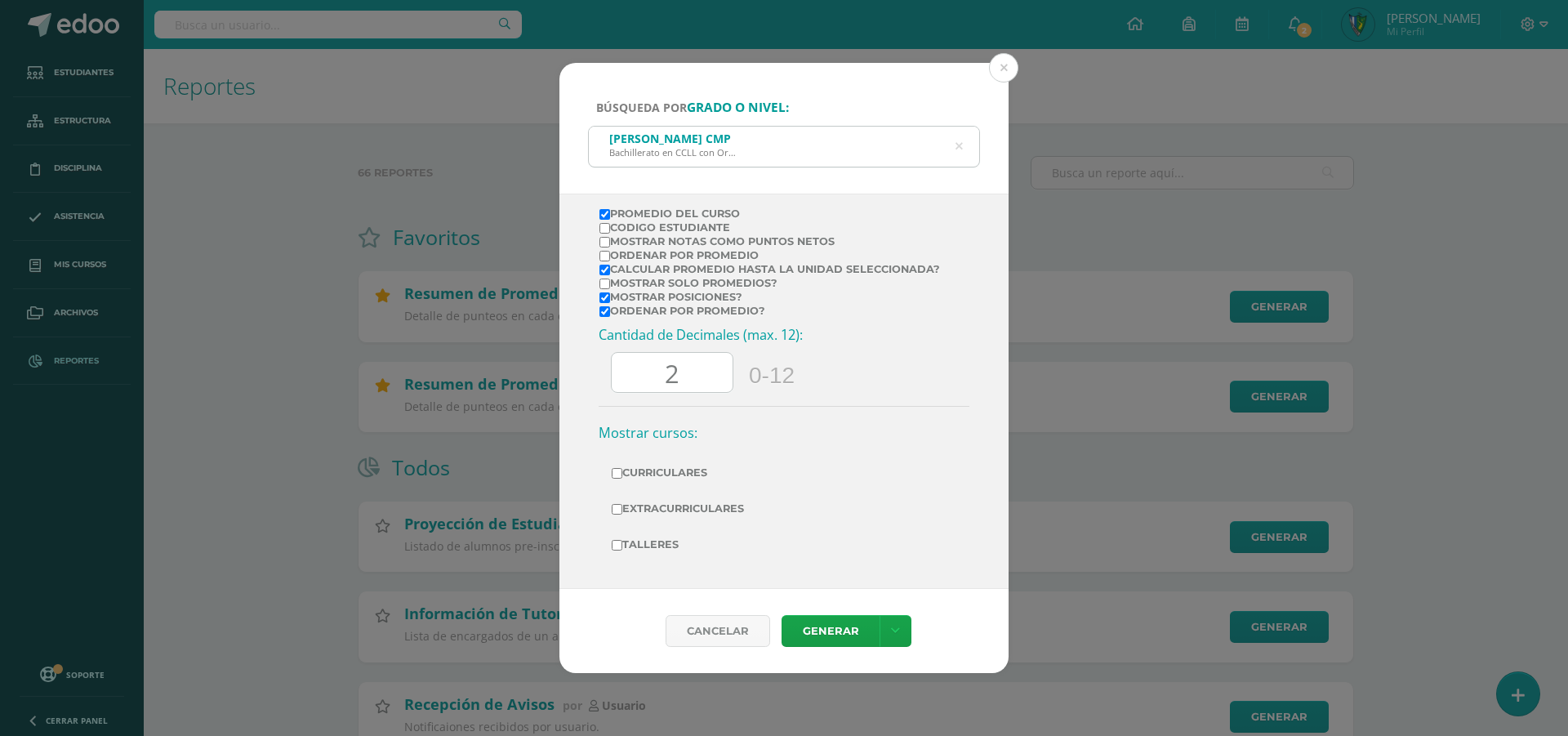
click at [634, 473] on label "Curriculares" at bounding box center [784, 473] width 344 height 23
click at [623, 473] on input "Curriculares" at bounding box center [617, 473] width 11 height 11
checkbox input "true"
click at [638, 513] on label "Extracurriculares" at bounding box center [784, 509] width 344 height 23
click at [623, 513] on input "Extracurriculares" at bounding box center [617, 509] width 11 height 11
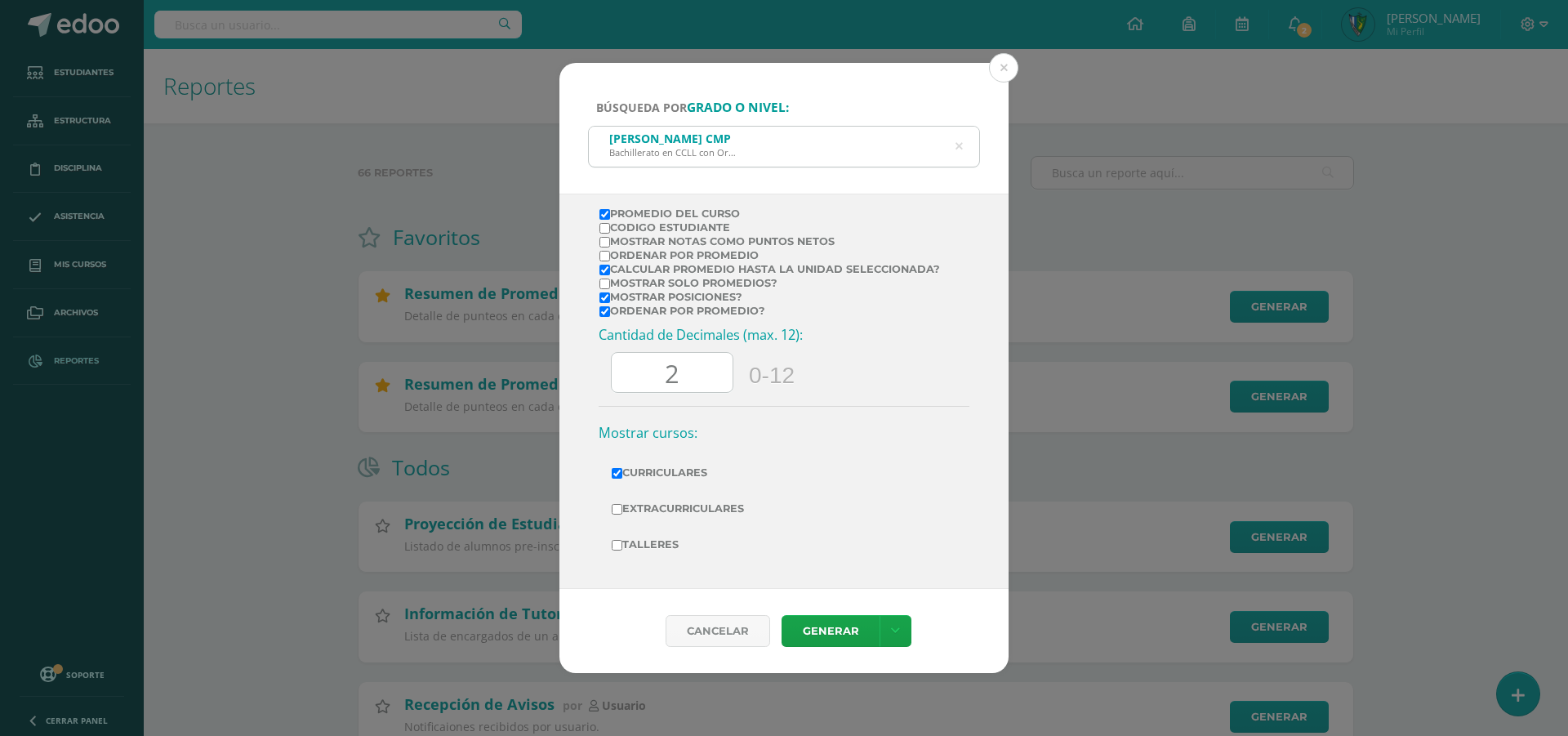
checkbox input "true"
click at [638, 540] on label "Talleres" at bounding box center [784, 545] width 344 height 23
click at [623, 540] on input "Talleres" at bounding box center [617, 545] width 11 height 11
checkbox input "true"
drag, startPoint x: 714, startPoint y: 375, endPoint x: 656, endPoint y: 390, distance: 59.9
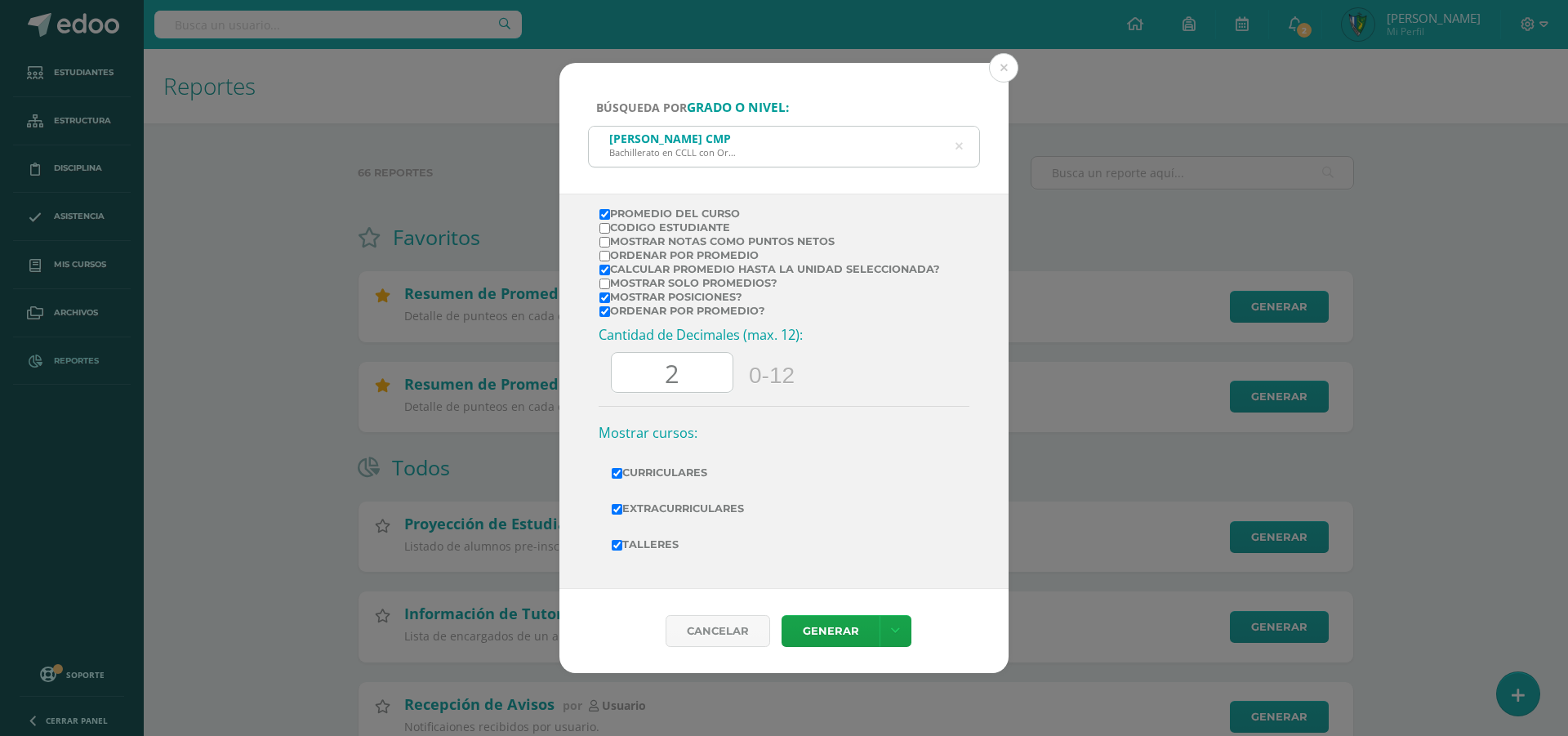
click at [656, 390] on input "2" at bounding box center [672, 372] width 121 height 40
type input "3"
click at [896, 628] on icon at bounding box center [895, 630] width 9 height 14
click at [924, 554] on link "Descargar como PDF" at bounding box center [894, 551] width 174 height 25
click at [913, 577] on link "Descargar como XLS" at bounding box center [894, 576] width 174 height 25
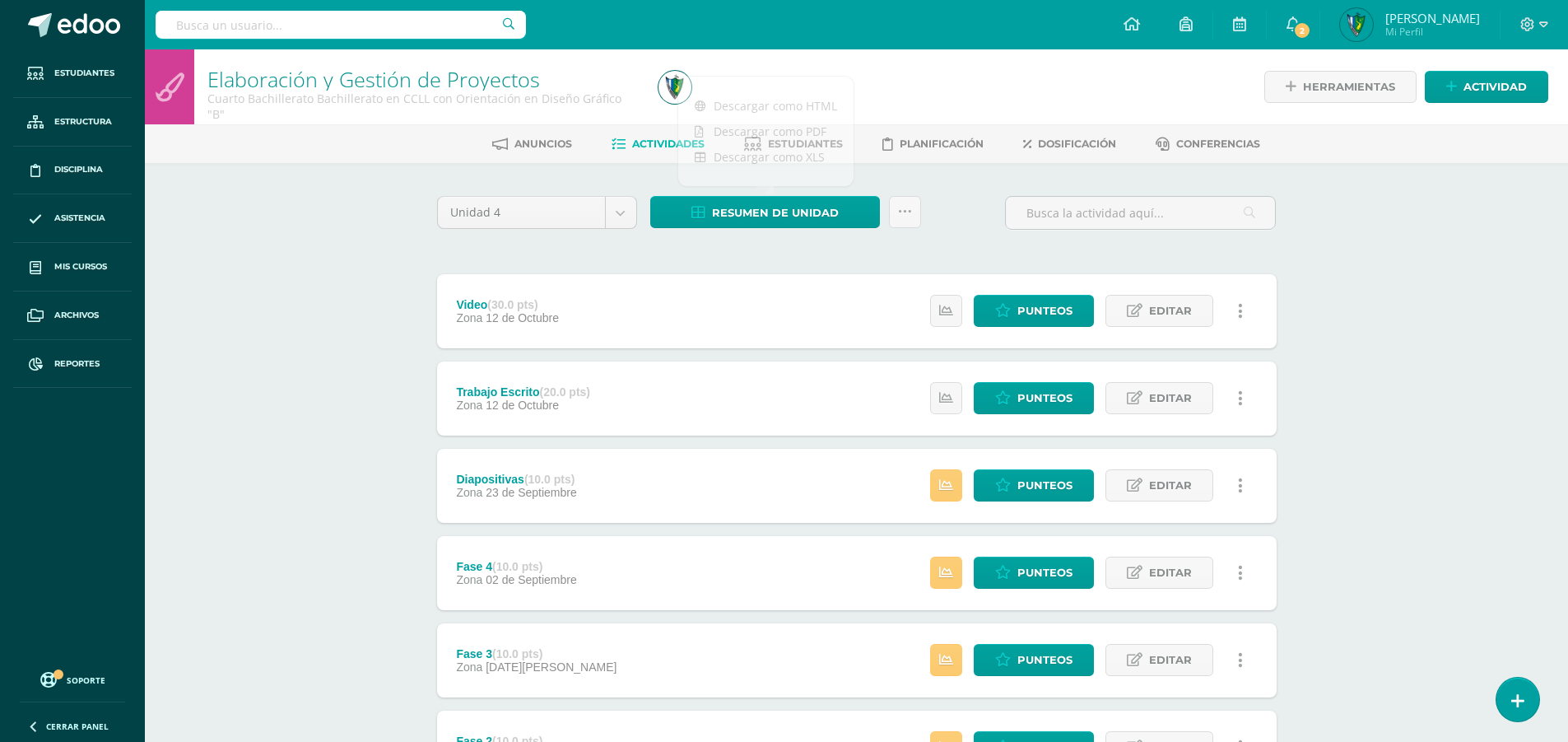
click at [405, 22] on input "text" at bounding box center [340, 24] width 370 height 28
type input "kevin arevalo"
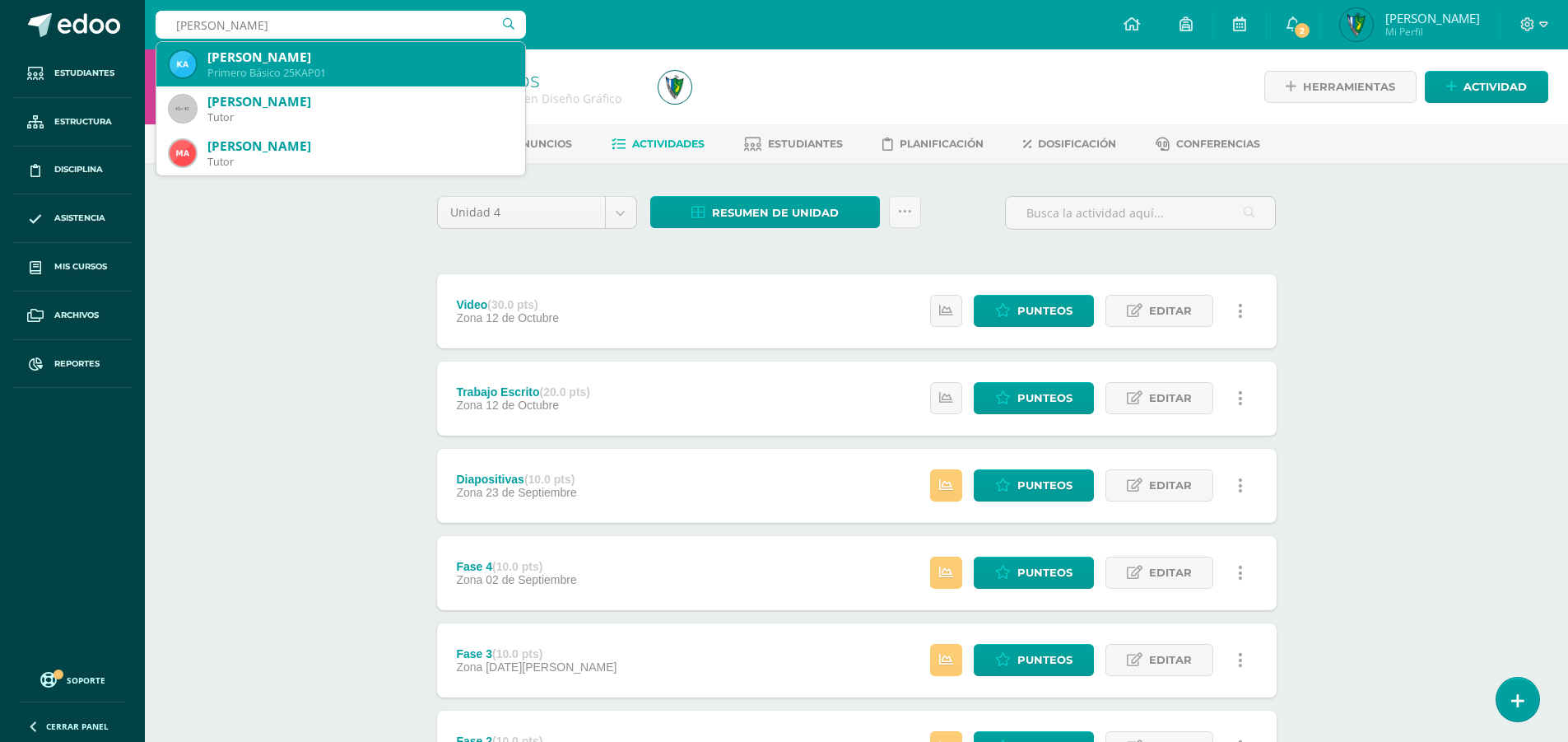
click at [402, 48] on div "Kevin Alexander Arévalo Prado Primero Básico 25KAP01" at bounding box center [340, 64] width 342 height 44
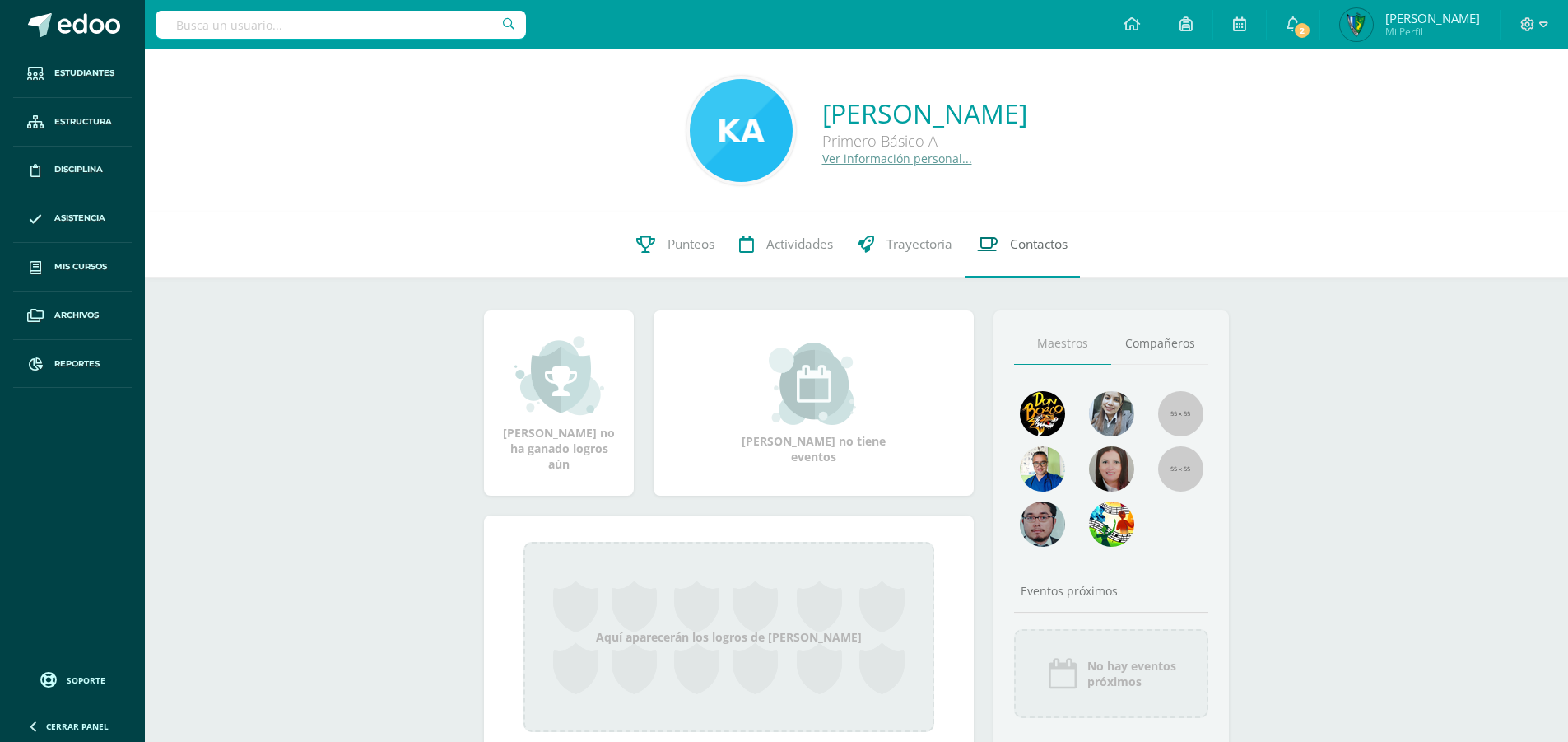
click at [1022, 253] on link "Contactos" at bounding box center [1023, 243] width 115 height 65
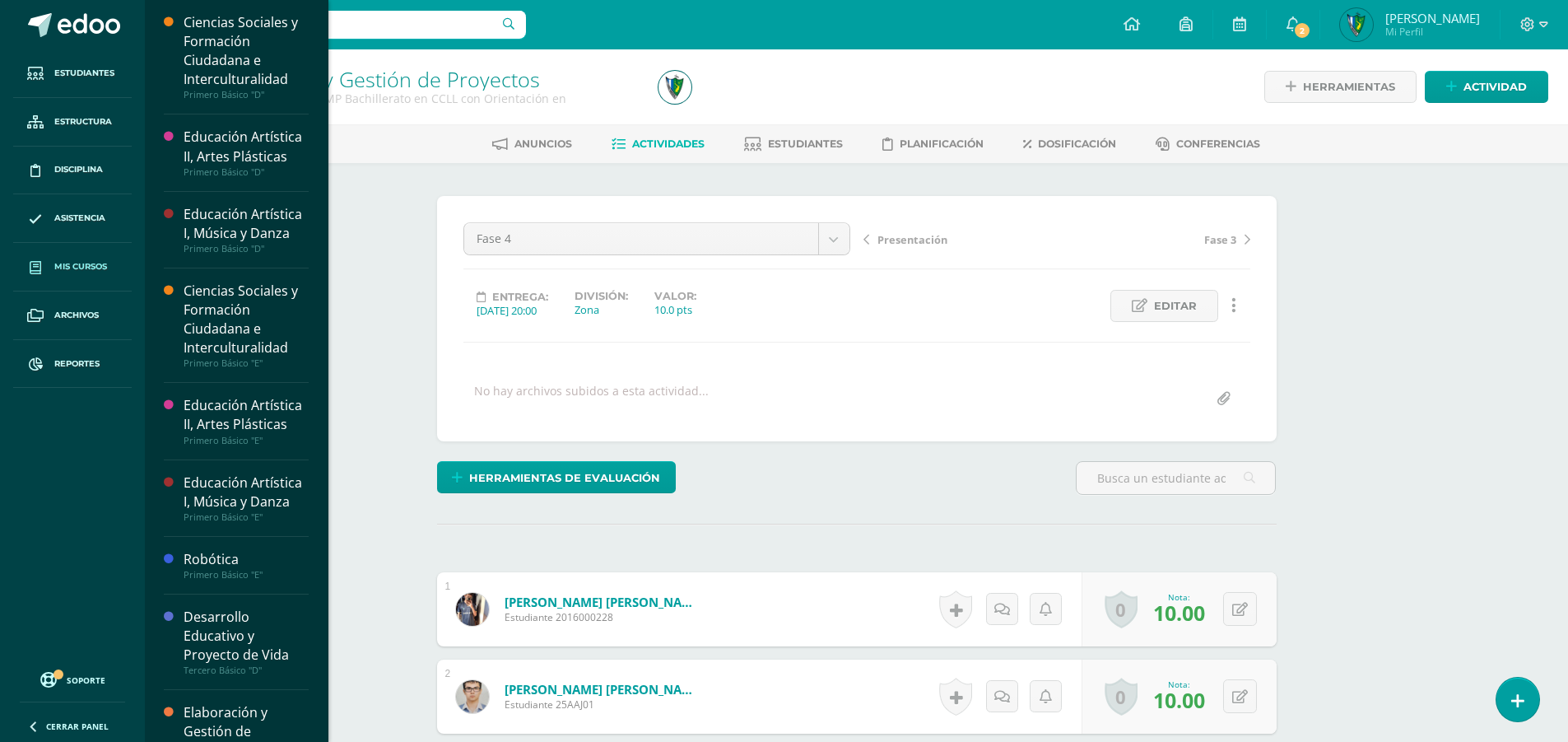
click at [69, 274] on link "Mis cursos" at bounding box center [71, 267] width 118 height 49
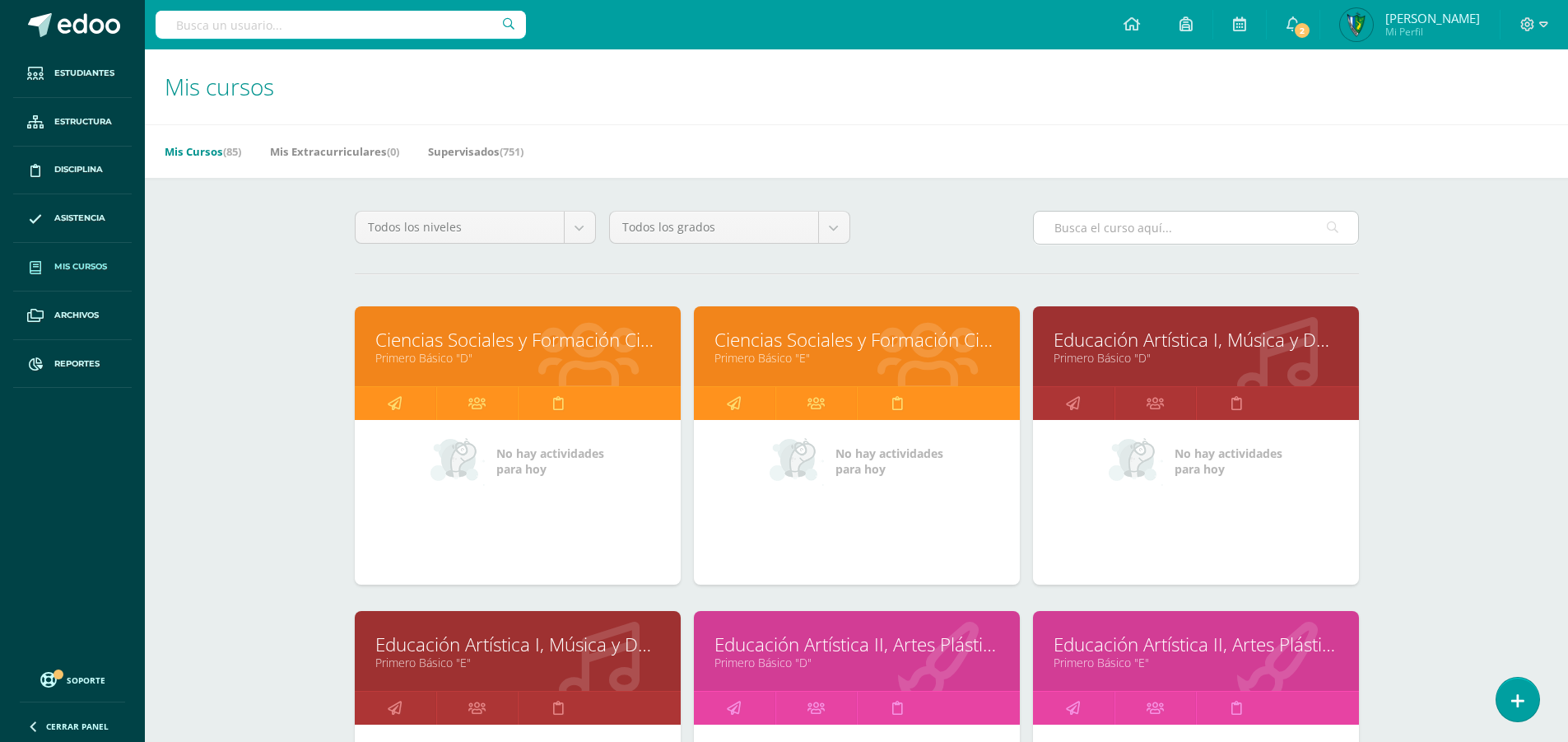
click at [1151, 221] on input "text" at bounding box center [1197, 227] width 325 height 32
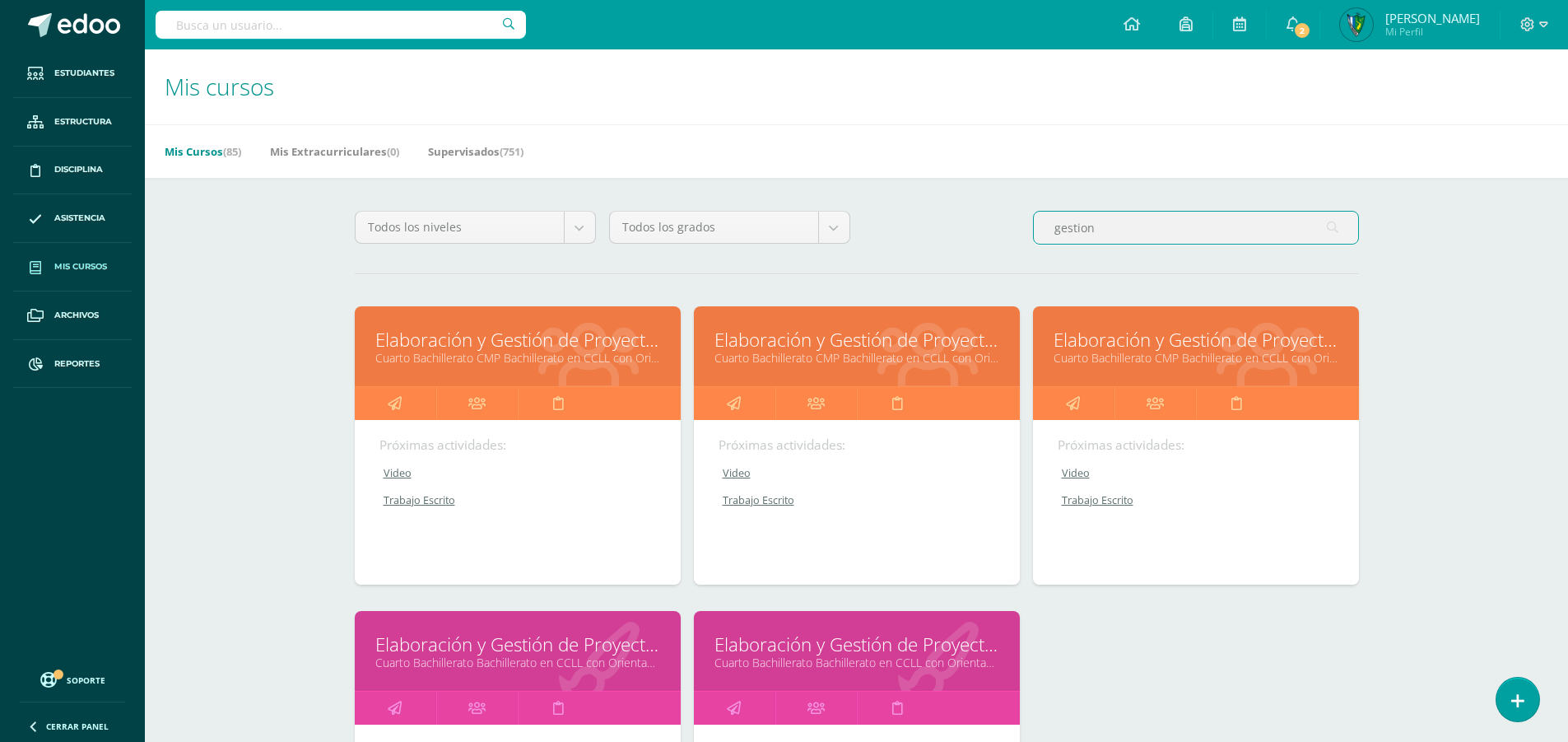
type input "gestion"
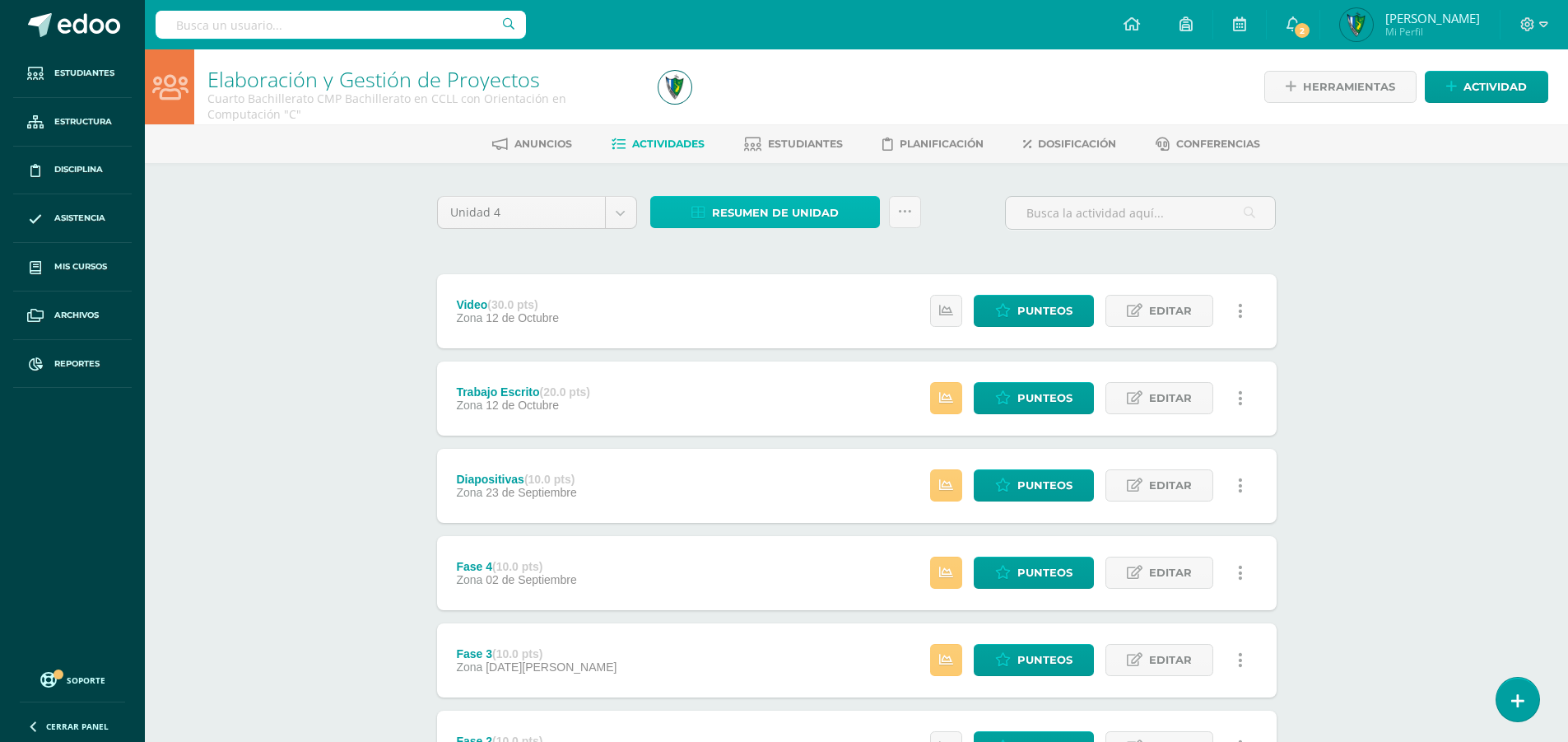
click at [746, 215] on span "Resumen de unidad" at bounding box center [776, 212] width 127 height 30
click at [804, 111] on link "Descargar como HTML" at bounding box center [765, 106] width 175 height 25
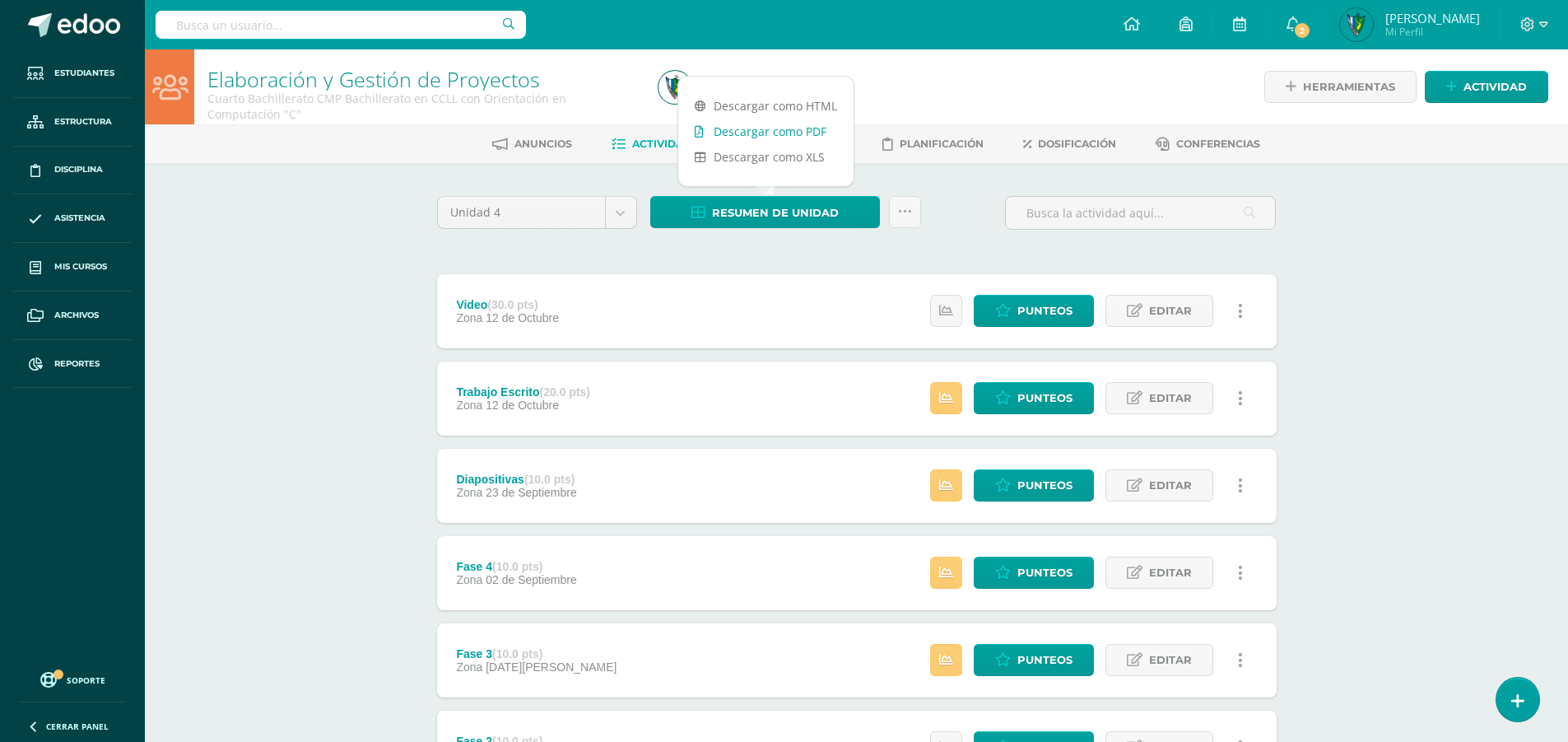
click at [775, 133] on link "Descargar como PDF" at bounding box center [765, 131] width 175 height 25
